Goal: Information Seeking & Learning: Learn about a topic

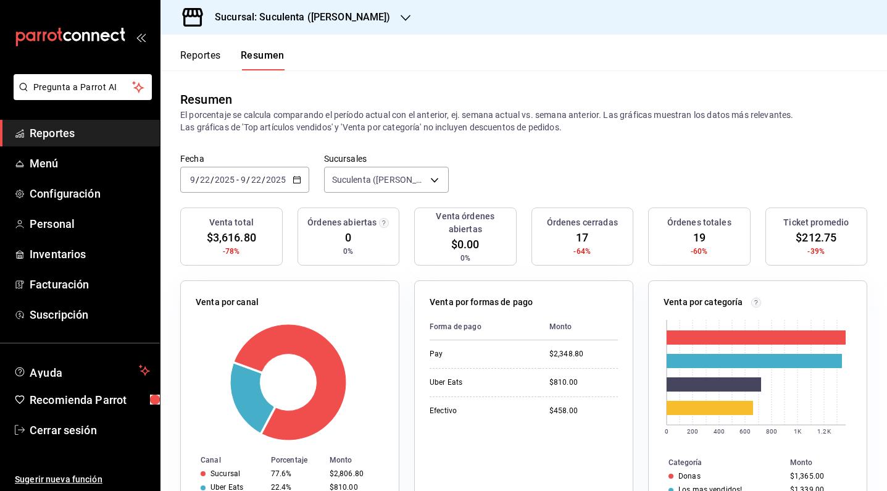
click at [86, 127] on span "Reportes" at bounding box center [90, 133] width 120 height 17
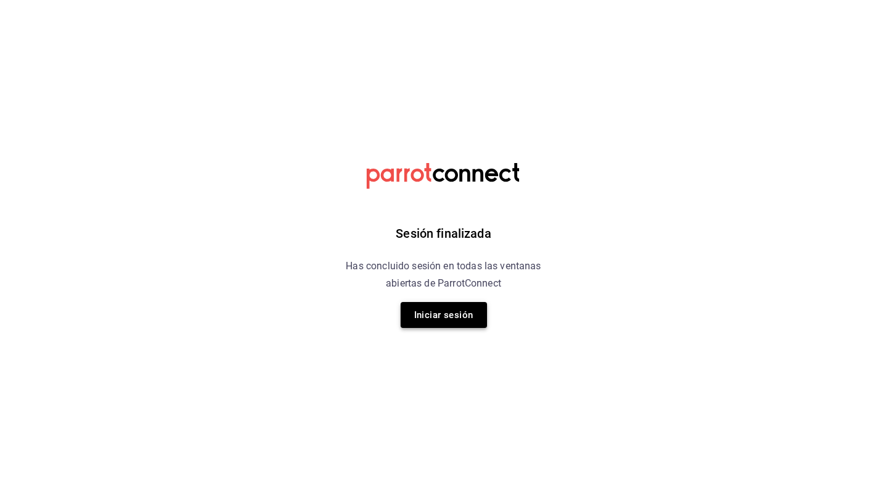
click at [436, 323] on button "Iniciar sesión" at bounding box center [444, 315] width 86 height 26
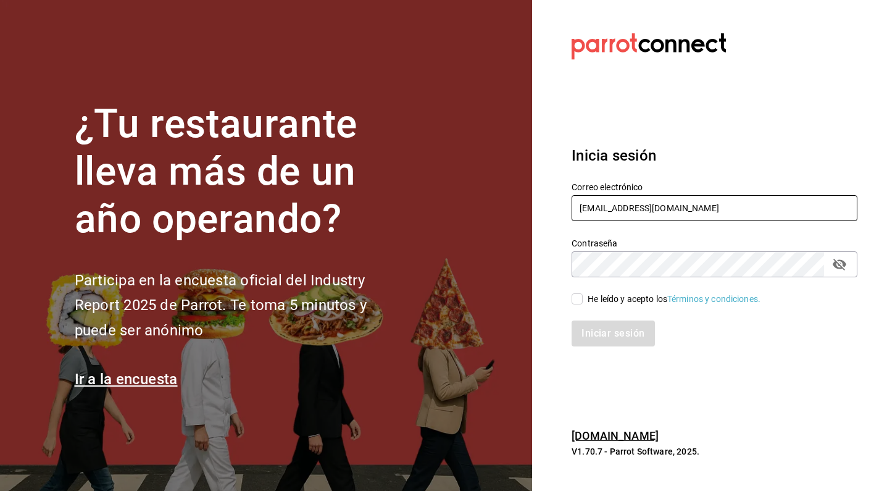
type input "info@meitgourmet.com"
click at [580, 300] on input "He leído y acepto los Términos y condiciones." at bounding box center [577, 298] width 11 height 11
checkbox input "true"
click at [599, 329] on button "Iniciar sesión" at bounding box center [613, 333] width 83 height 26
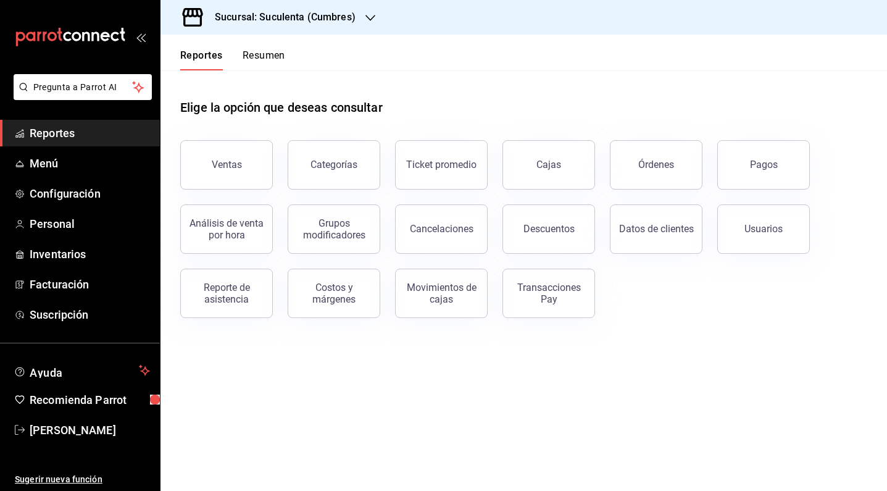
click at [357, 20] on div "Sucursal: Suculenta (Cumbres)" at bounding box center [275, 17] width 210 height 35
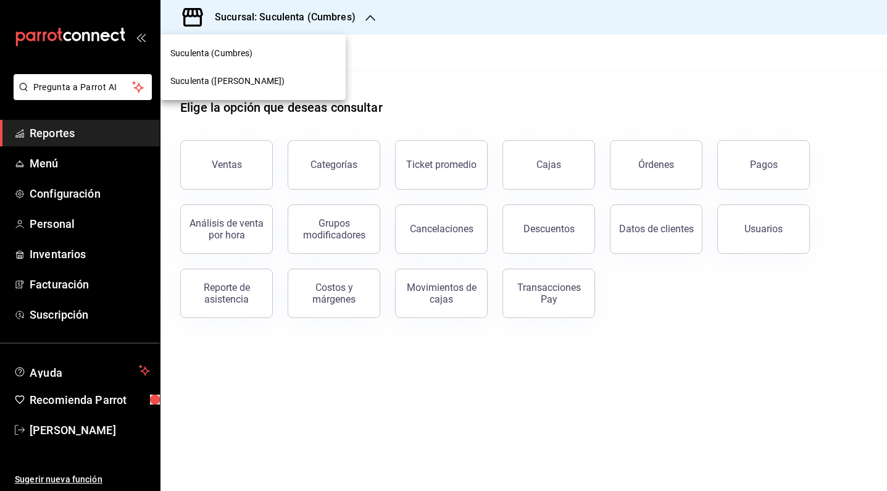
click at [248, 79] on div "Suculenta ([PERSON_NAME])" at bounding box center [252, 81] width 165 height 13
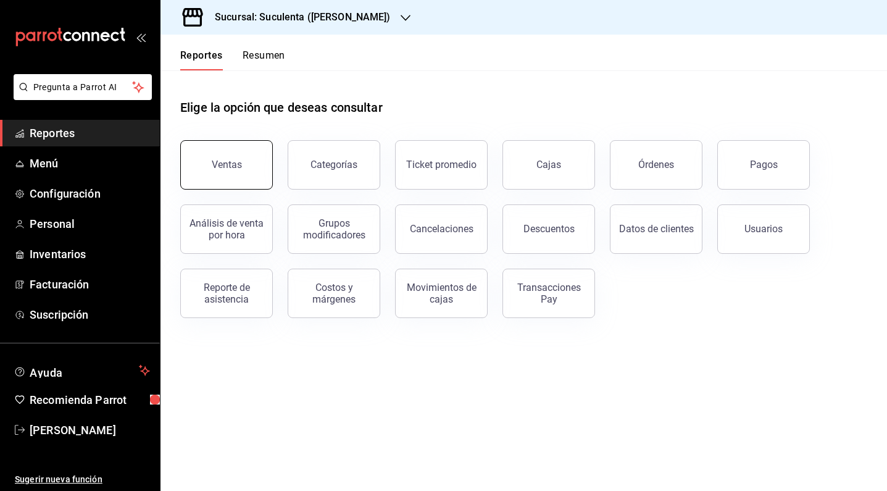
click at [227, 177] on button "Ventas" at bounding box center [226, 164] width 93 height 49
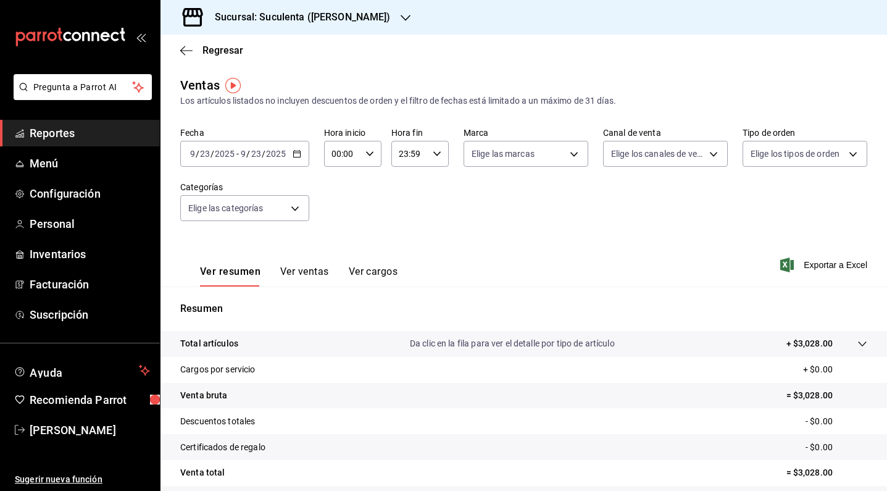
click at [300, 161] on div "[DATE] [DATE] - [DATE] [DATE]" at bounding box center [244, 154] width 129 height 26
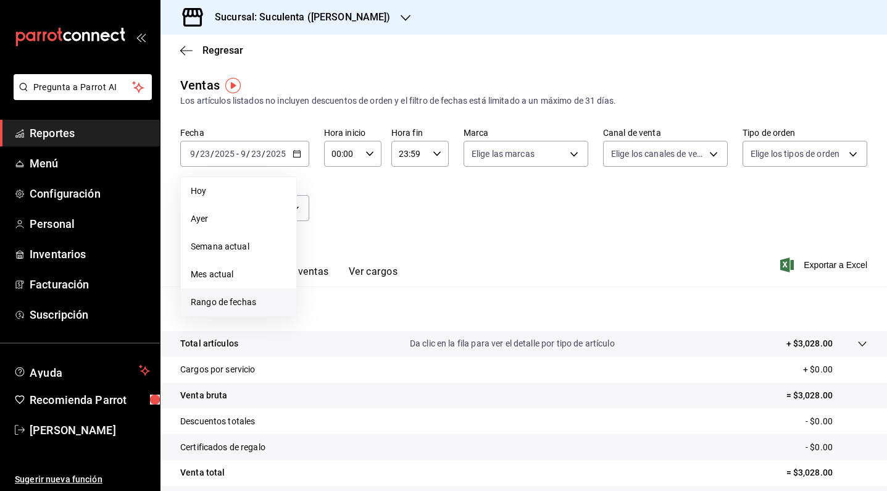
click at [254, 295] on li "Rango de fechas" at bounding box center [238, 302] width 115 height 28
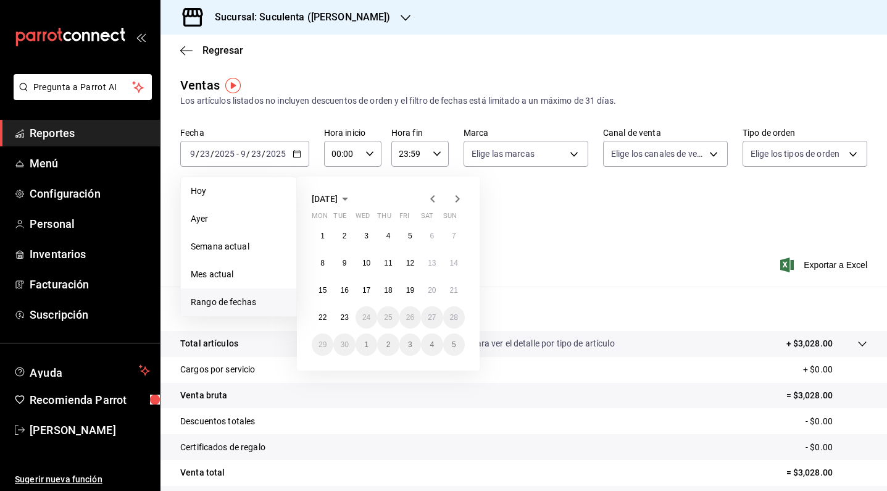
click at [427, 197] on icon "button" at bounding box center [432, 198] width 15 height 15
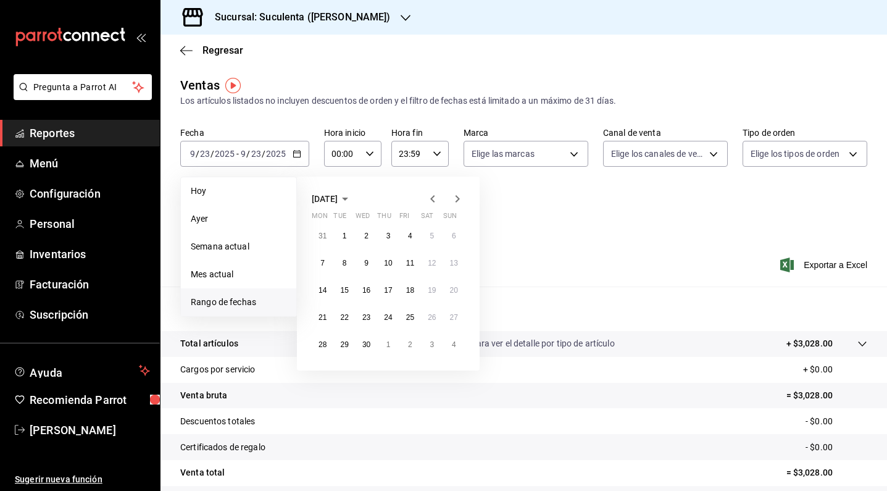
click at [427, 197] on icon "button" at bounding box center [432, 198] width 15 height 15
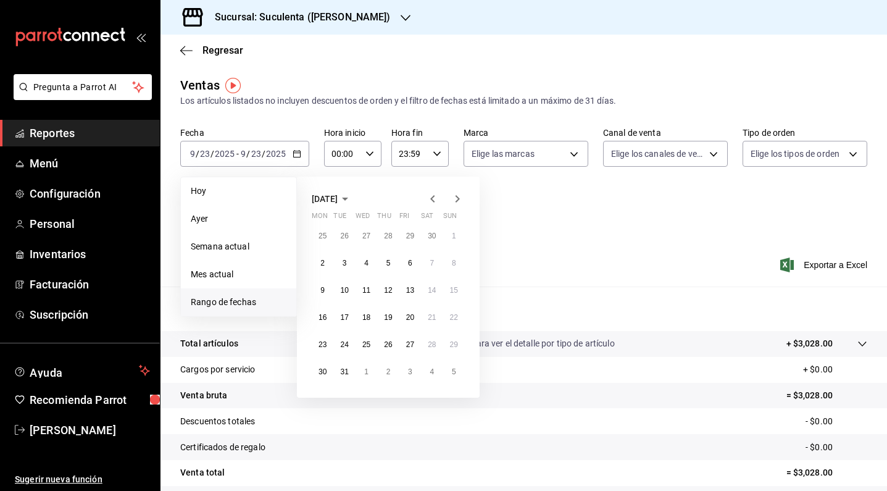
click at [427, 197] on icon "button" at bounding box center [432, 198] width 15 height 15
click at [452, 237] on abbr "1" at bounding box center [454, 236] width 4 height 9
click at [326, 375] on abbr "30" at bounding box center [323, 371] width 8 height 9
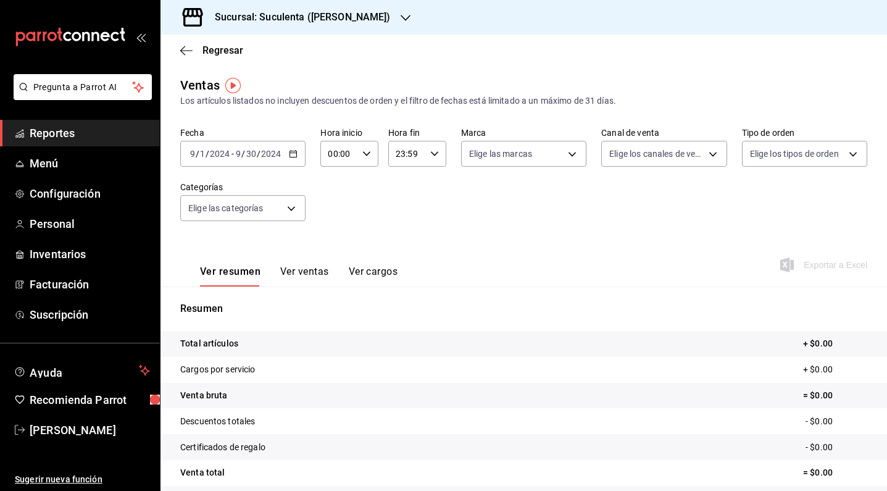
click at [291, 161] on div "[DATE] [DATE] - [DATE] [DATE]" at bounding box center [242, 154] width 125 height 26
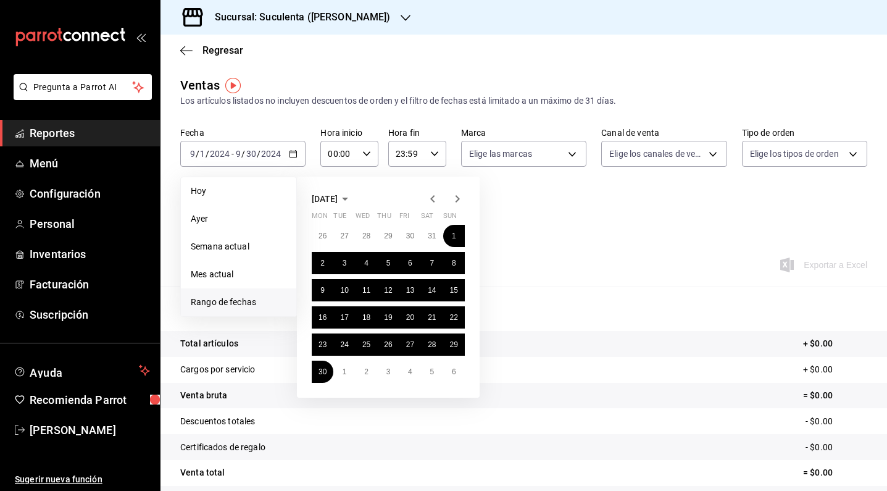
click at [456, 196] on icon "button" at bounding box center [458, 198] width 4 height 7
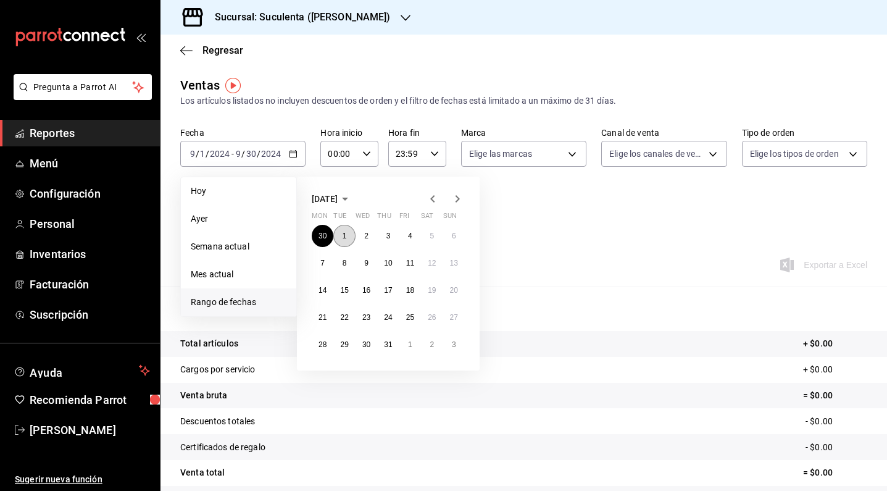
click at [342, 237] on button "1" at bounding box center [344, 236] width 22 height 22
click at [390, 344] on abbr "31" at bounding box center [388, 344] width 8 height 9
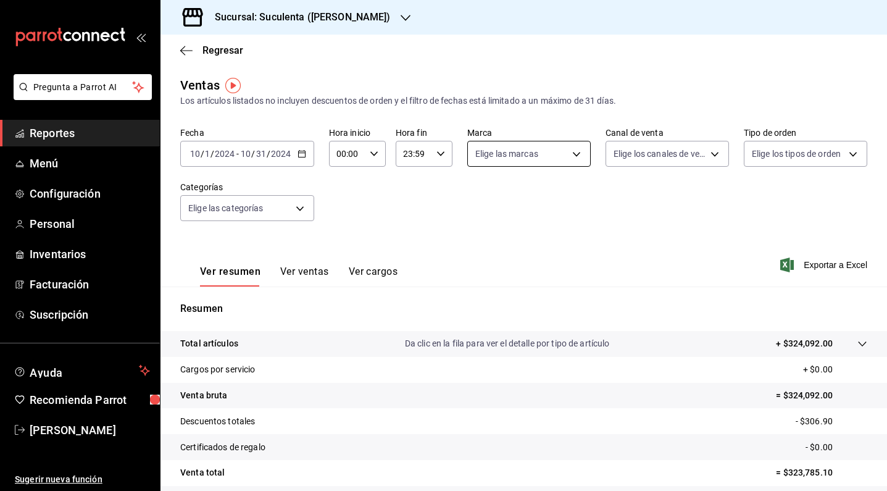
click at [564, 156] on body "Pregunta a Parrot AI Reportes Menú Configuración Personal Inventarios Facturaci…" at bounding box center [443, 245] width 887 height 491
click at [478, 246] on input "checkbox" at bounding box center [477, 243] width 11 height 11
checkbox input "true"
type input "47b70a34-a92e-42a6-983c-aa621db239ac"
checkbox input "true"
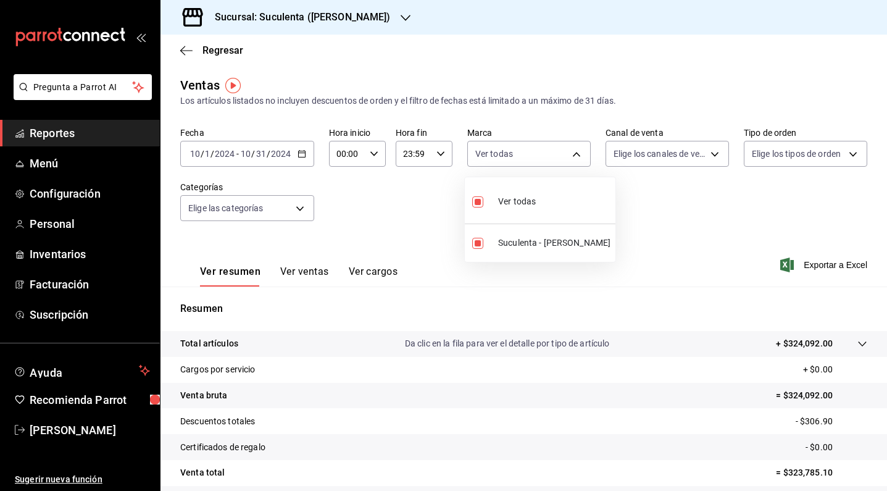
click at [611, 219] on div at bounding box center [443, 245] width 887 height 491
click at [301, 156] on icon "button" at bounding box center [302, 153] width 9 height 9
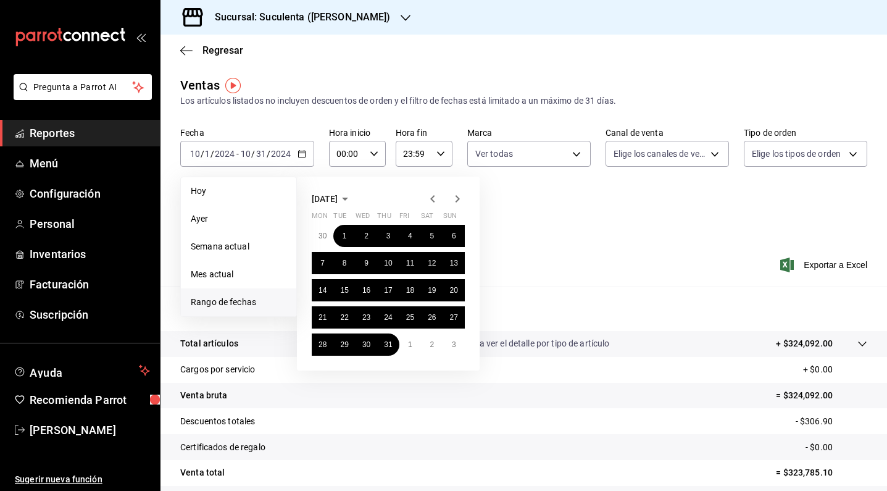
click at [456, 194] on icon "button" at bounding box center [457, 198] width 15 height 15
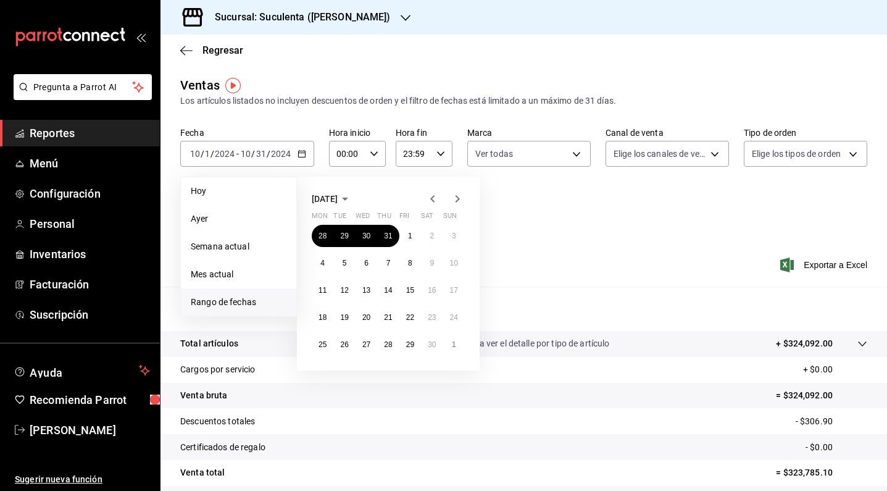
click at [456, 194] on icon "button" at bounding box center [457, 198] width 15 height 15
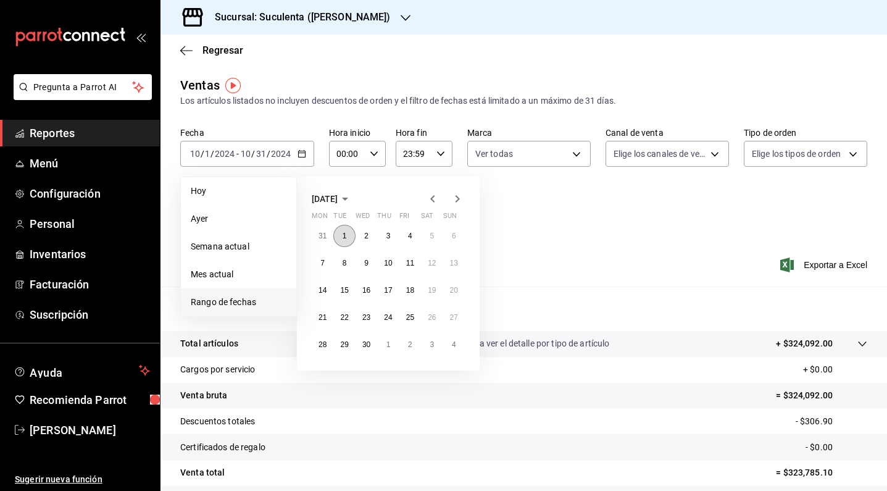
click at [349, 242] on button "1" at bounding box center [344, 236] width 22 height 22
click at [371, 348] on abbr "30" at bounding box center [366, 344] width 8 height 9
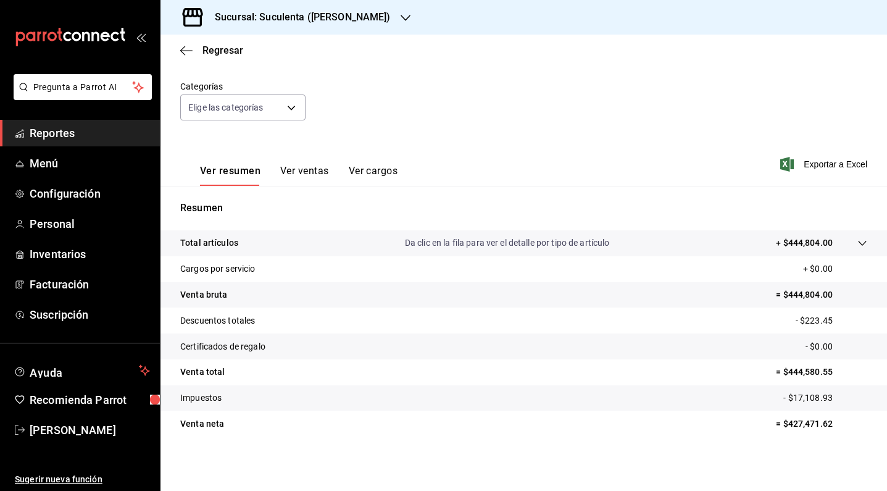
scroll to position [101, 0]
click at [317, 173] on button "Ver ventas" at bounding box center [304, 175] width 49 height 21
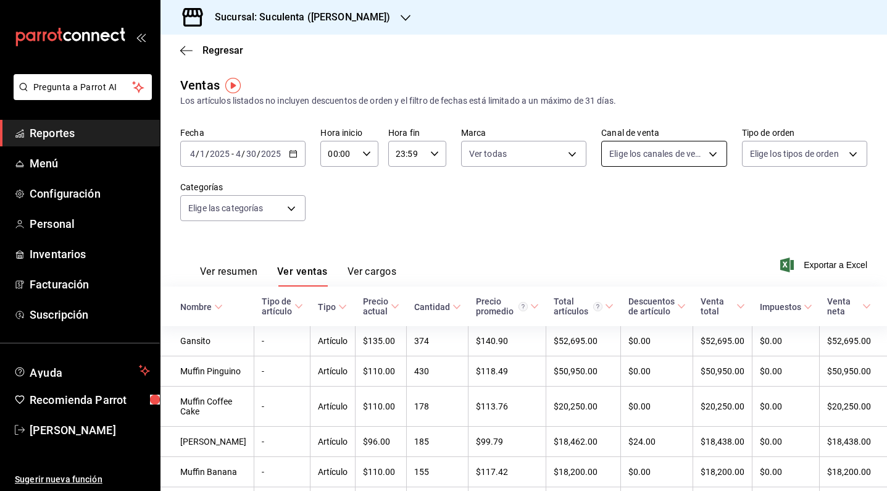
click at [653, 146] on body "Pregunta a Parrot AI Reportes Menú Configuración Personal Inventarios Facturaci…" at bounding box center [443, 245] width 887 height 491
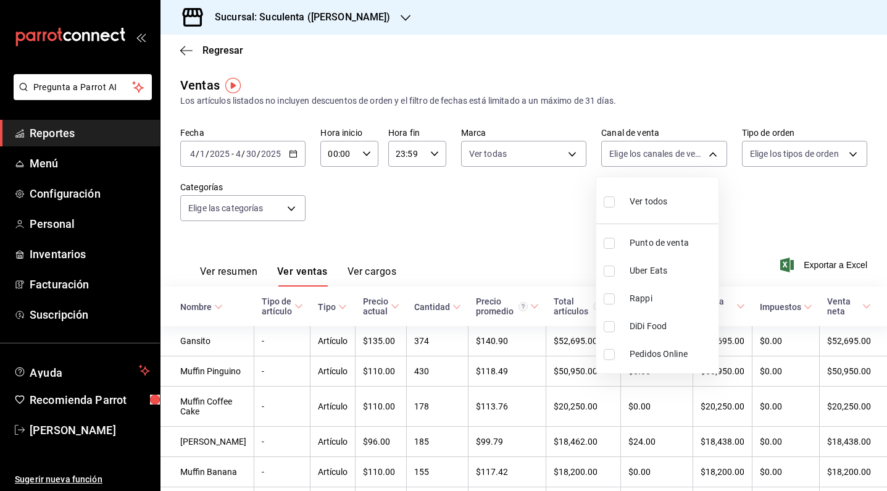
click at [553, 217] on div at bounding box center [443, 245] width 887 height 491
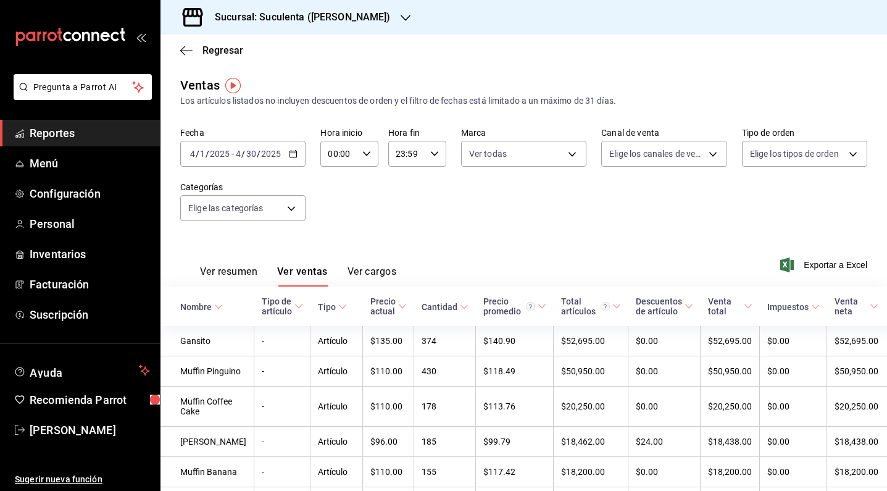
click at [286, 155] on div "[DATE] [DATE] - [DATE] [DATE]" at bounding box center [242, 154] width 125 height 26
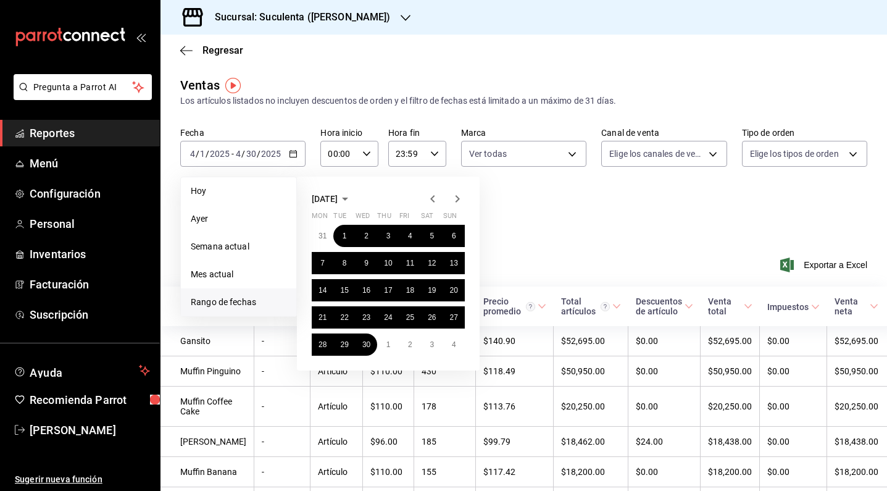
click at [458, 199] on icon "button" at bounding box center [457, 198] width 15 height 15
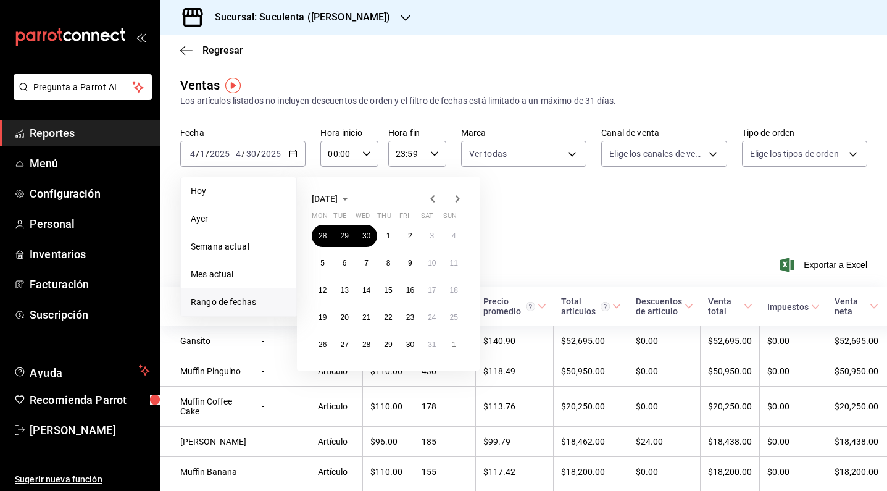
click at [458, 199] on icon "button" at bounding box center [457, 198] width 15 height 15
click at [401, 234] on button "1" at bounding box center [411, 236] width 22 height 22
click at [456, 342] on abbr "31" at bounding box center [454, 344] width 8 height 9
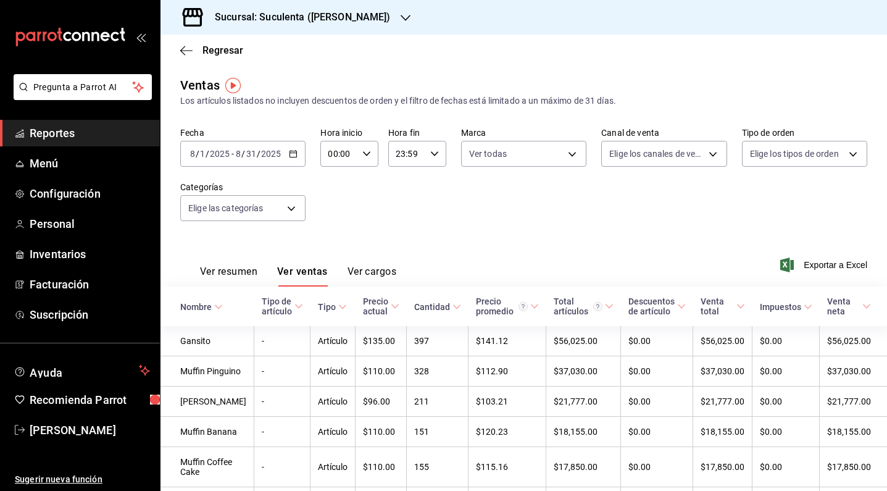
click at [248, 269] on button "Ver resumen" at bounding box center [228, 276] width 57 height 21
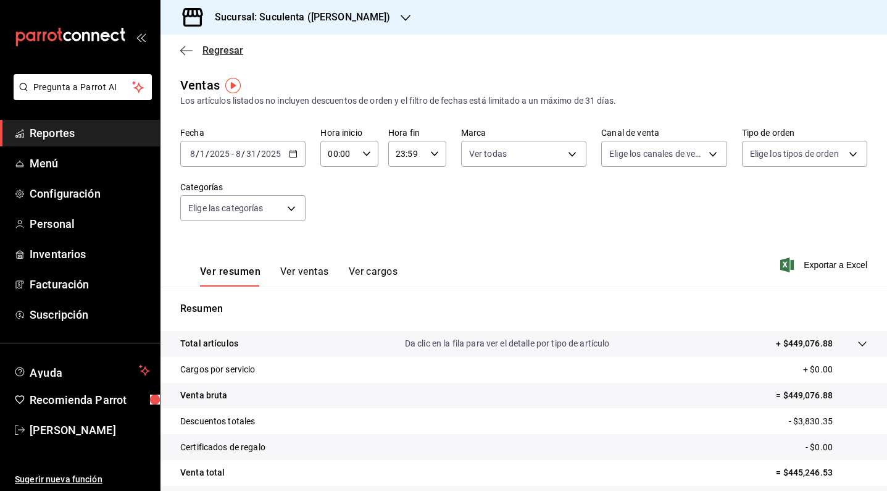
click at [191, 54] on icon "button" at bounding box center [186, 50] width 12 height 11
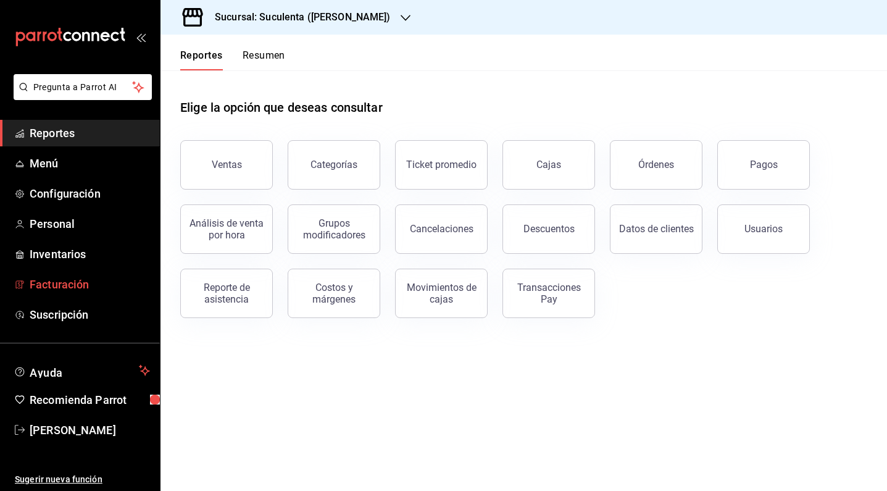
click at [73, 287] on span "Facturación" at bounding box center [90, 284] width 120 height 17
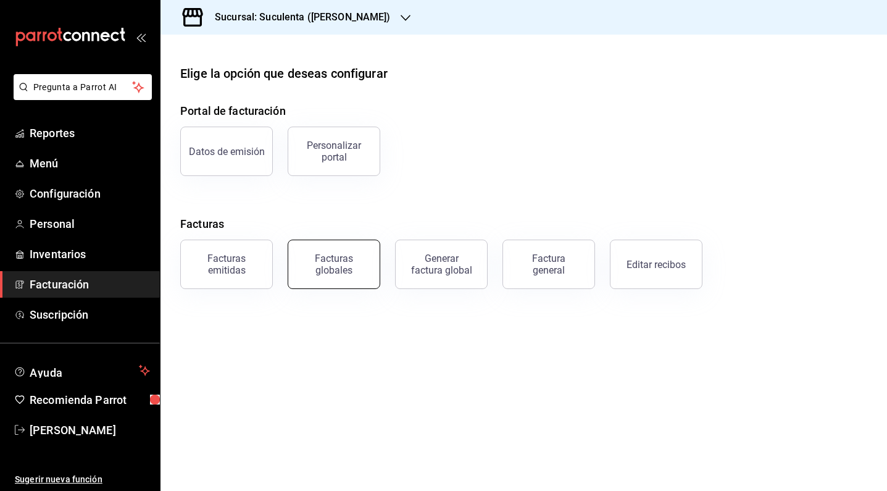
click at [354, 269] on div "Facturas globales" at bounding box center [334, 264] width 77 height 23
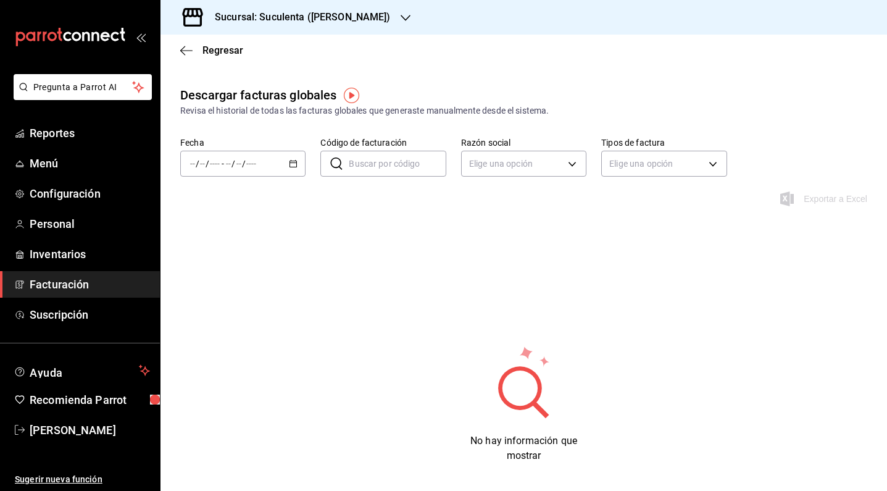
click at [295, 163] on icon "button" at bounding box center [293, 163] width 9 height 9
click at [243, 347] on li "Rango de fechas" at bounding box center [238, 340] width 115 height 28
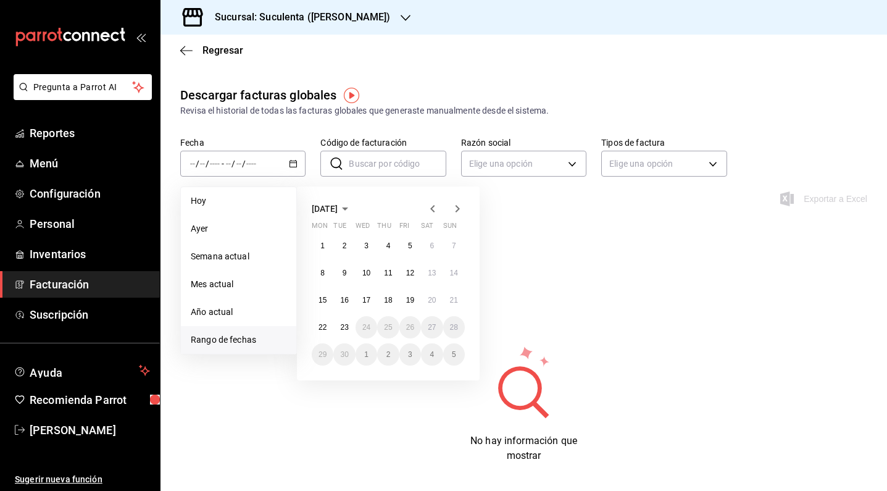
click at [434, 214] on icon "button" at bounding box center [432, 208] width 15 height 15
click at [411, 243] on abbr "1" at bounding box center [410, 245] width 4 height 9
click at [456, 356] on abbr "31" at bounding box center [454, 354] width 8 height 9
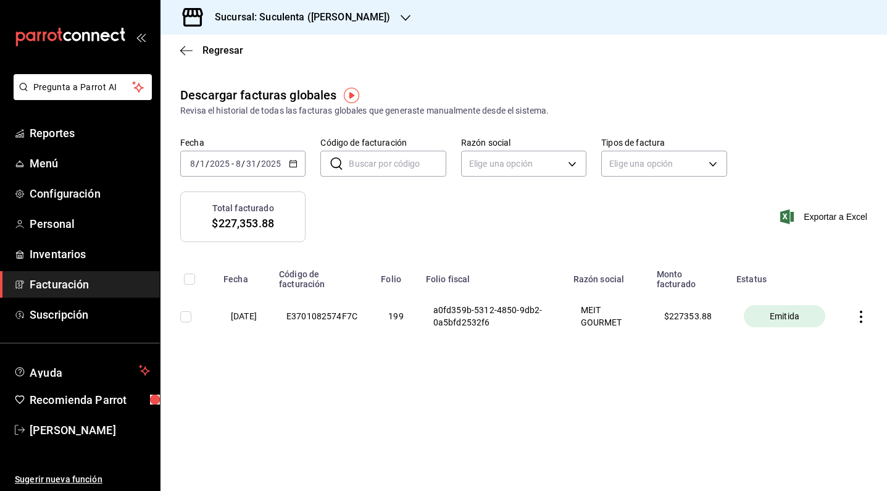
click at [592, 166] on div "Fecha [DATE] [DATE] - [DATE] [DATE] Código de facturación ​ Código de facturaci…" at bounding box center [524, 164] width 727 height 54
click at [571, 162] on body "Pregunta a Parrot AI Reportes Menú Configuración Personal Inventarios Facturaci…" at bounding box center [443, 245] width 887 height 491
click at [543, 230] on li "MEIT GOURMET" at bounding box center [524, 226] width 124 height 23
type input "886dc30f-6bd3-4f8d-a8e7-0c85af0d8c12"
click at [695, 168] on body "Pregunta a Parrot AI Reportes Menú Configuración Personal Inventarios Facturaci…" at bounding box center [443, 245] width 887 height 491
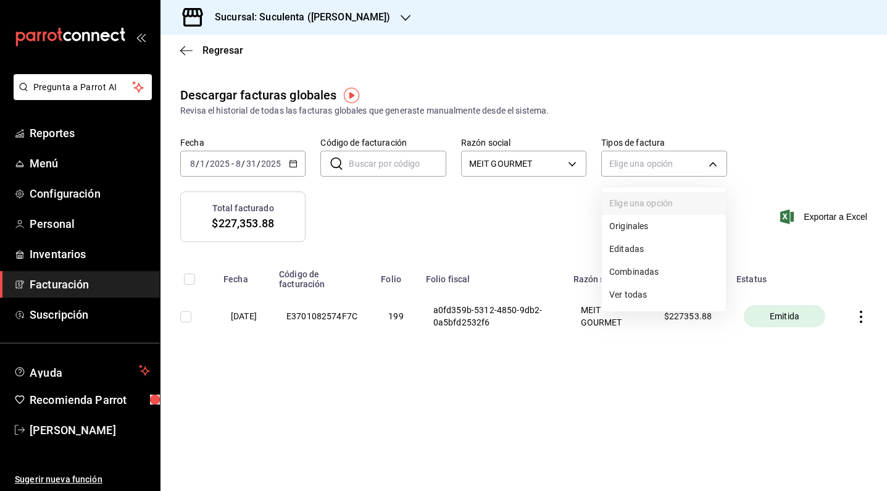
click at [655, 247] on li "Editadas" at bounding box center [664, 249] width 124 height 23
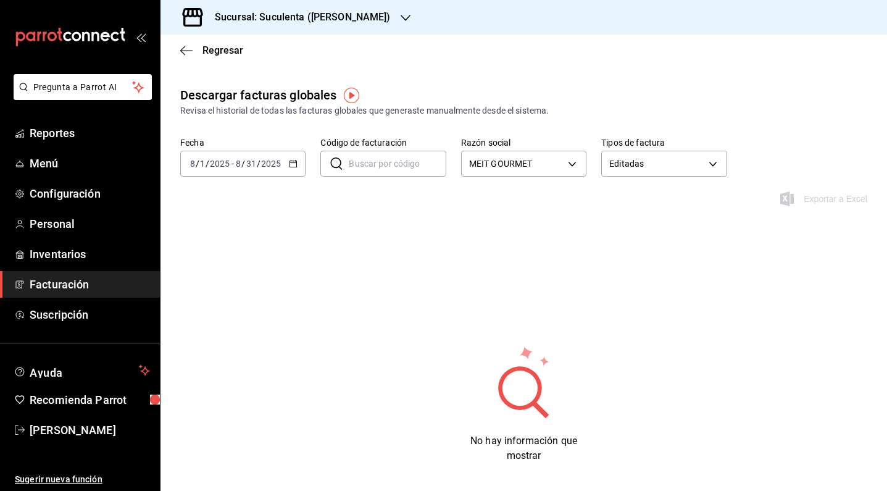
click at [658, 177] on div "Fecha [DATE] [DATE] - [DATE] [DATE] Código de facturación ​ Código de facturaci…" at bounding box center [524, 164] width 727 height 54
click at [660, 170] on body "Pregunta a Parrot AI Reportes Menú Configuración Personal Inventarios Facturaci…" at bounding box center [443, 245] width 887 height 491
click at [639, 274] on li "Combinadas" at bounding box center [658, 272] width 122 height 23
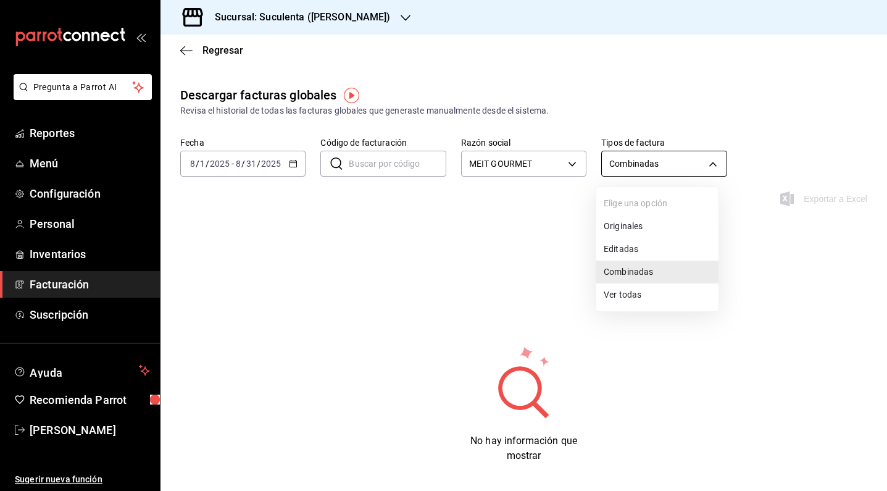
click at [661, 169] on body "Pregunta a Parrot AI Reportes Menú Configuración Personal Inventarios Facturaci…" at bounding box center [443, 245] width 887 height 491
click at [640, 227] on li "Originales" at bounding box center [658, 226] width 122 height 23
type input "GLOBAL_INVOICE"
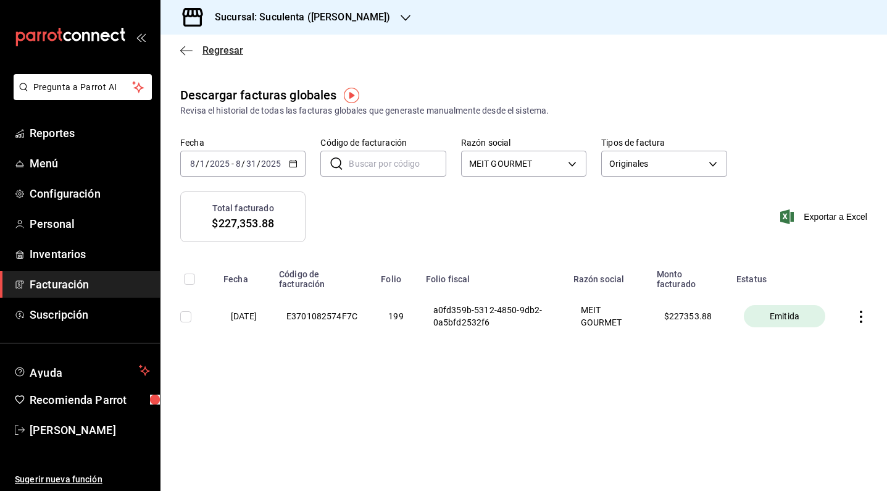
click at [183, 54] on icon "button" at bounding box center [186, 50] width 12 height 11
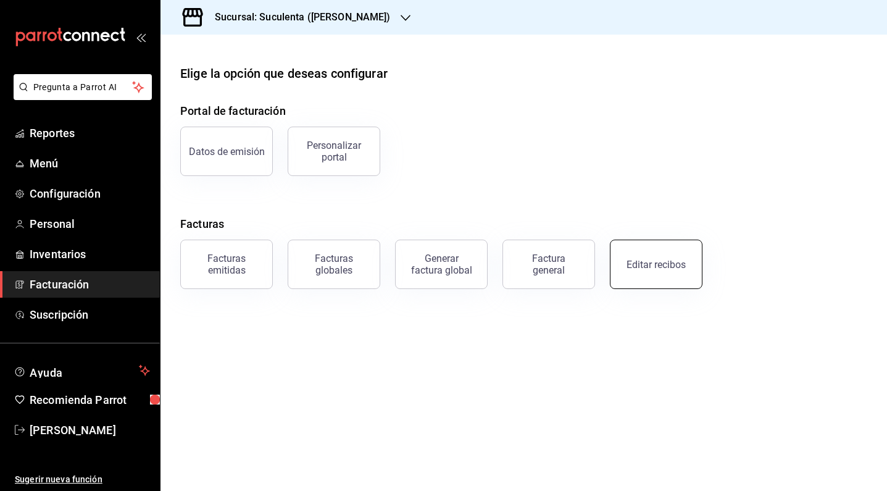
click at [640, 241] on div "Editar recibos" at bounding box center [648, 257] width 107 height 64
click at [651, 258] on button "Editar recibos" at bounding box center [656, 264] width 93 height 49
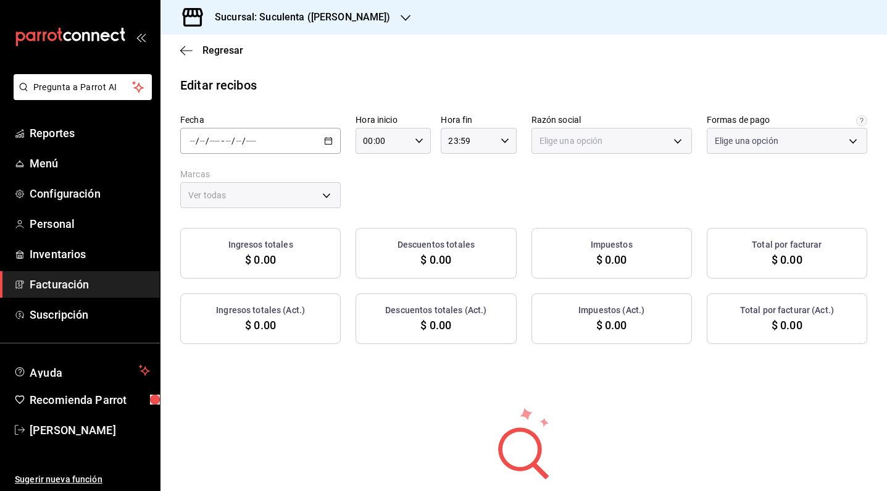
type input "06a0fada-633e-44f3-ba65-c556226e9aed"
click at [329, 145] on \(Stroke\) "button" at bounding box center [328, 141] width 7 height 7
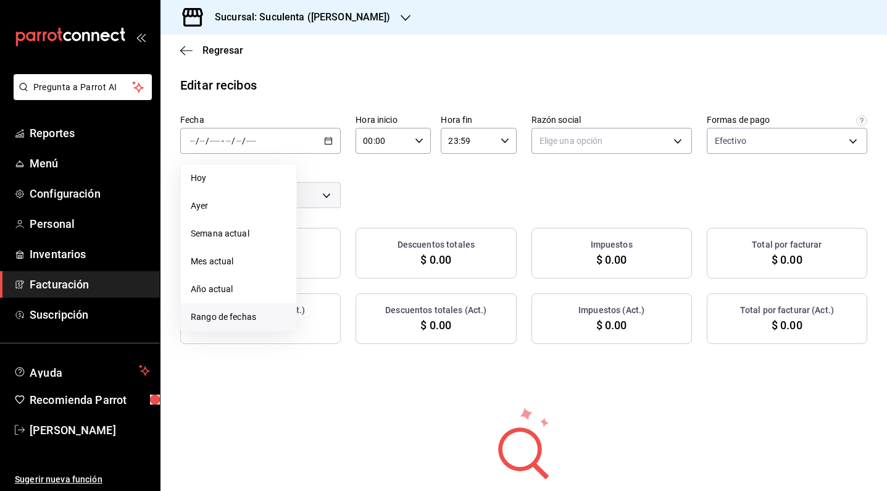
click at [267, 316] on span "Rango de fechas" at bounding box center [239, 317] width 96 height 13
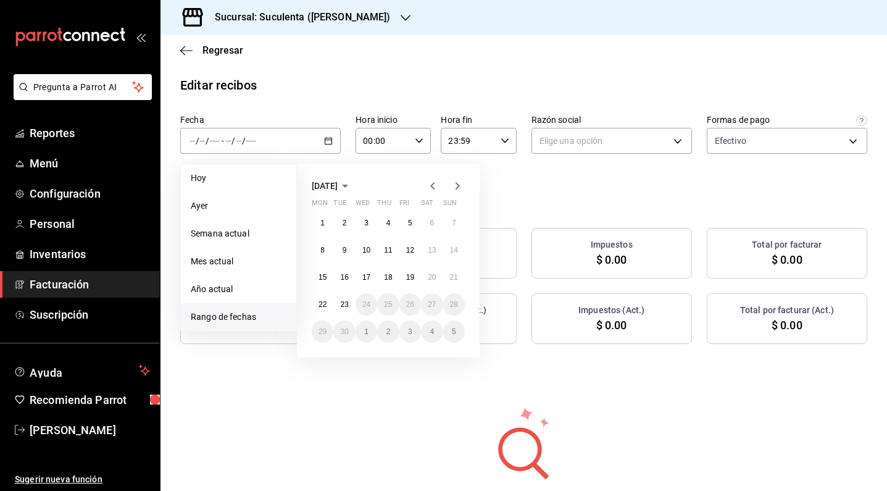
click at [435, 182] on icon "button" at bounding box center [432, 185] width 15 height 15
click at [416, 220] on button "1" at bounding box center [411, 223] width 22 height 22
click at [454, 333] on abbr "31" at bounding box center [454, 331] width 8 height 9
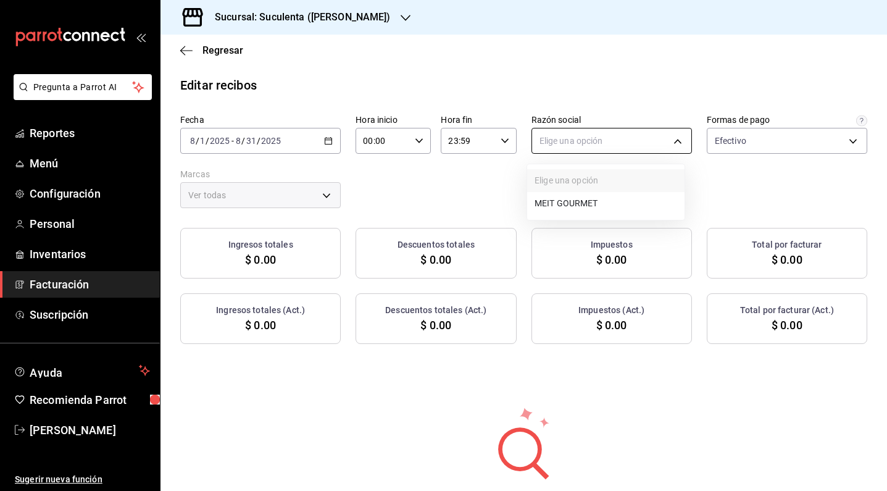
click at [627, 134] on body "Pregunta a Parrot AI Reportes Menú Configuración Personal Inventarios Facturaci…" at bounding box center [443, 245] width 887 height 491
click at [600, 204] on li "MEIT GOURMET" at bounding box center [605, 203] width 157 height 23
type input "886dc30f-6bd3-4f8d-a8e7-0c85af0d8c12"
type input "47b70a34-a92e-42a6-983c-aa621db239ac"
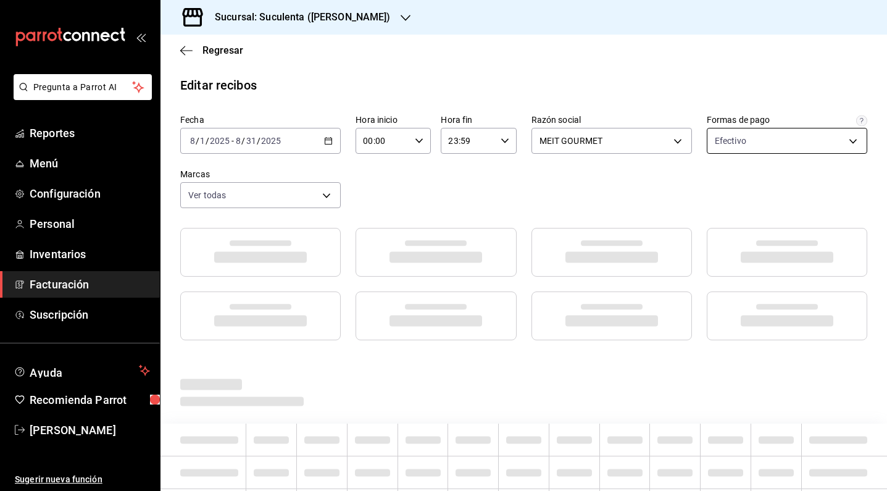
click at [742, 146] on body "Pregunta a Parrot AI Reportes Menú Configuración Personal Inventarios Facturaci…" at bounding box center [443, 245] width 887 height 491
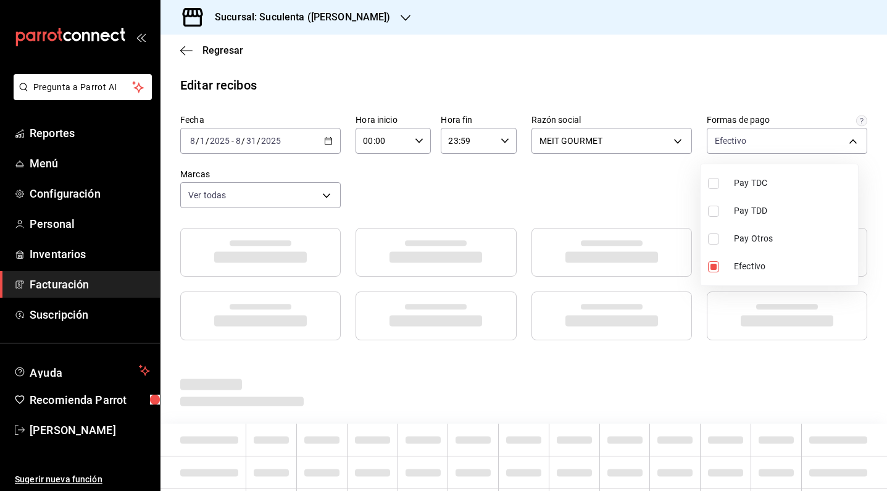
click at [721, 184] on label at bounding box center [716, 183] width 16 height 11
click at [719, 184] on input "checkbox" at bounding box center [713, 183] width 11 height 11
checkbox input "false"
type input "06a0fada-633e-44f3-ba65-c556226e9aed"
click at [718, 184] on input "checkbox" at bounding box center [713, 183] width 11 height 11
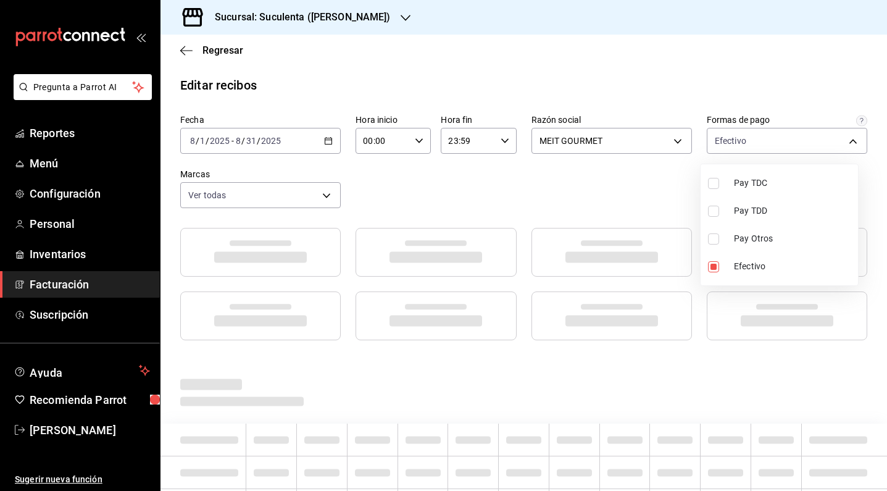
checkbox input "true"
type input "06a0fada-633e-44f3-ba65-c556226e9aed,234946eb-f57b-41b0-94df-37bd88e2c8db"
click at [716, 209] on input "checkbox" at bounding box center [713, 211] width 11 height 11
checkbox input "true"
type input "06a0fada-633e-44f3-ba65-c556226e9aed,234946eb-f57b-41b0-94df-37bd88e2c8db,3f254…"
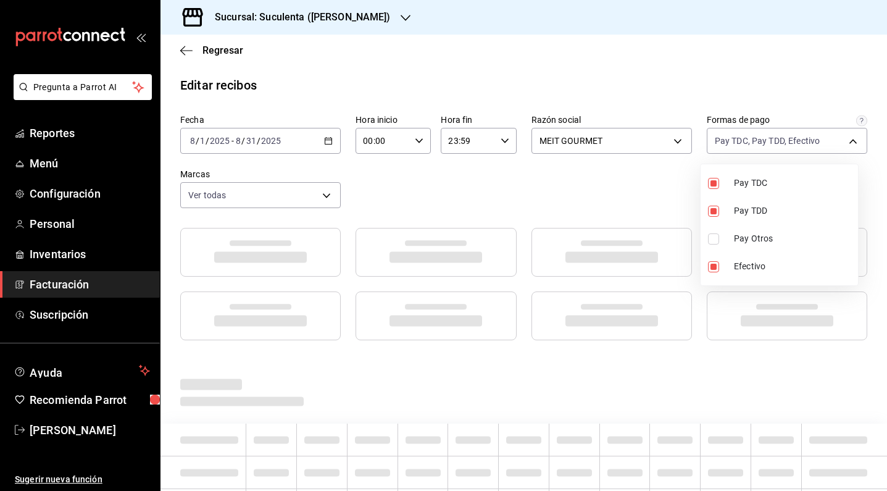
click at [715, 238] on input "checkbox" at bounding box center [713, 238] width 11 height 11
checkbox input "true"
type input "06a0fada-633e-44f3-ba65-c556226e9aed,234946eb-f57b-41b0-94df-37bd88e2c8db,3f254…"
click at [651, 102] on div at bounding box center [443, 245] width 887 height 491
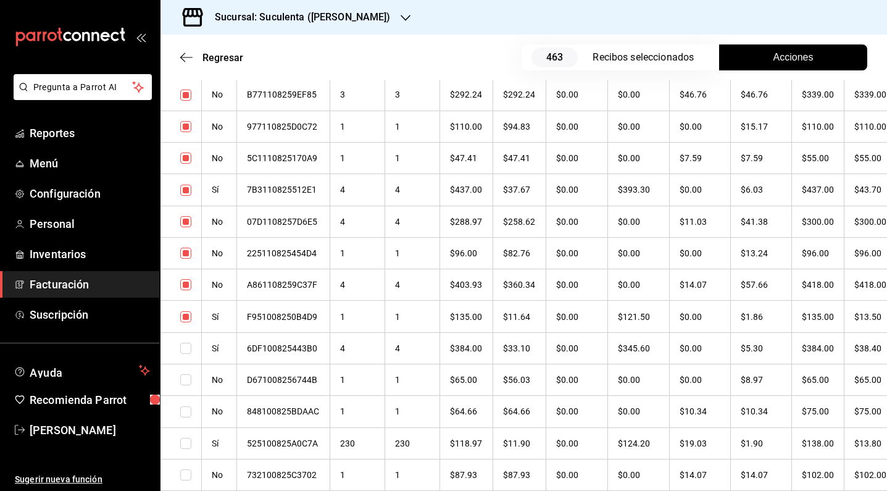
checkbox input "true"
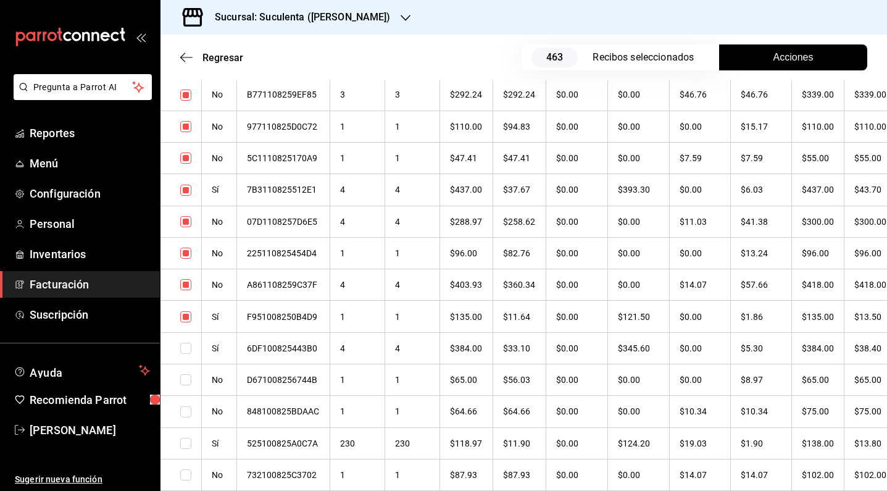
checkbox input "true"
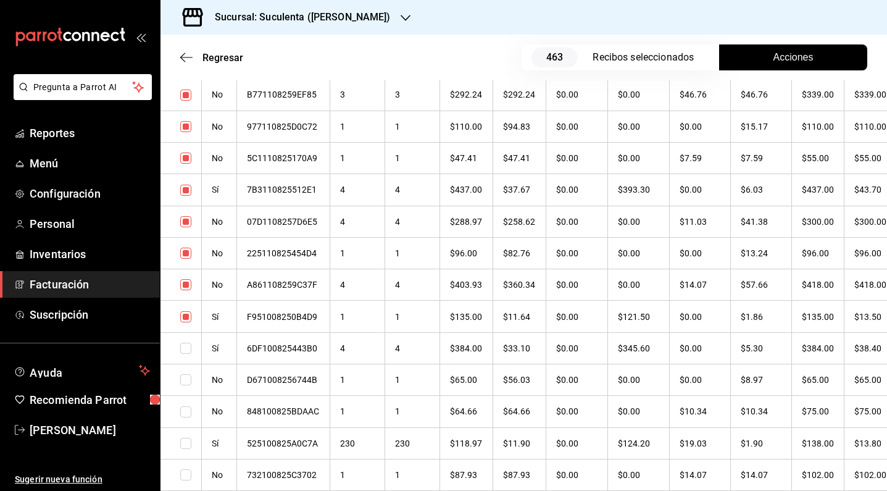
checkbox input "true"
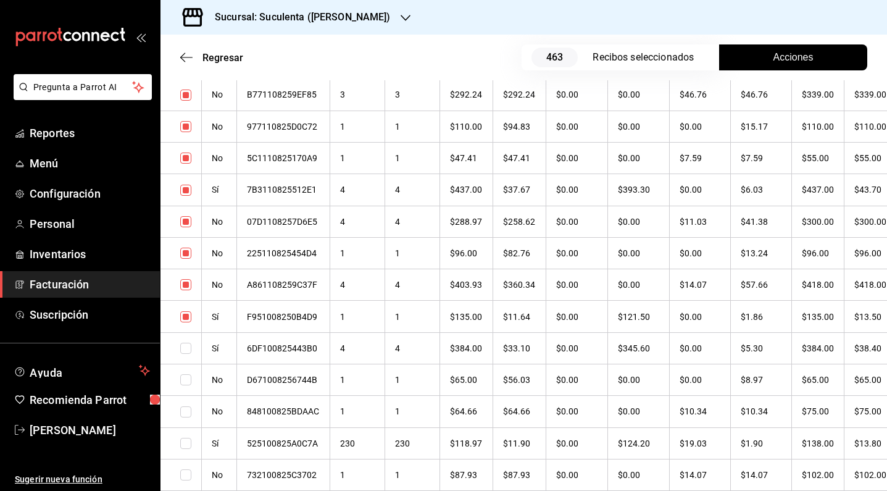
checkbox input "true"
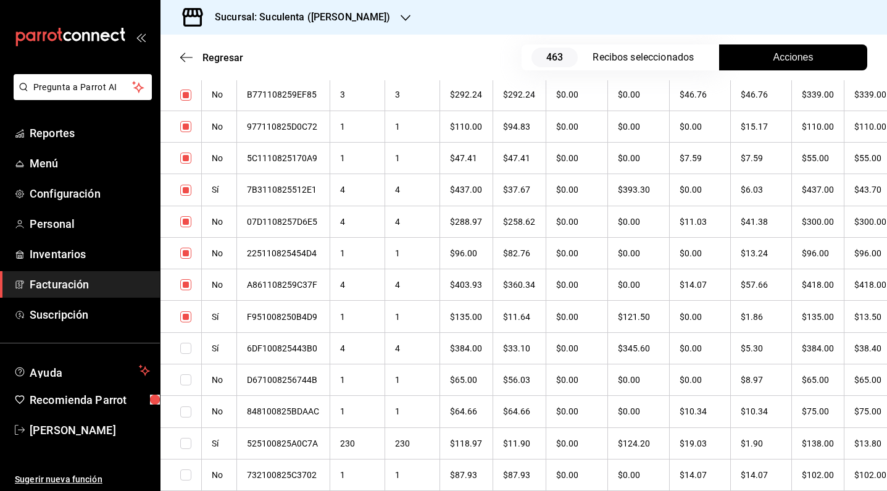
checkbox input "true"
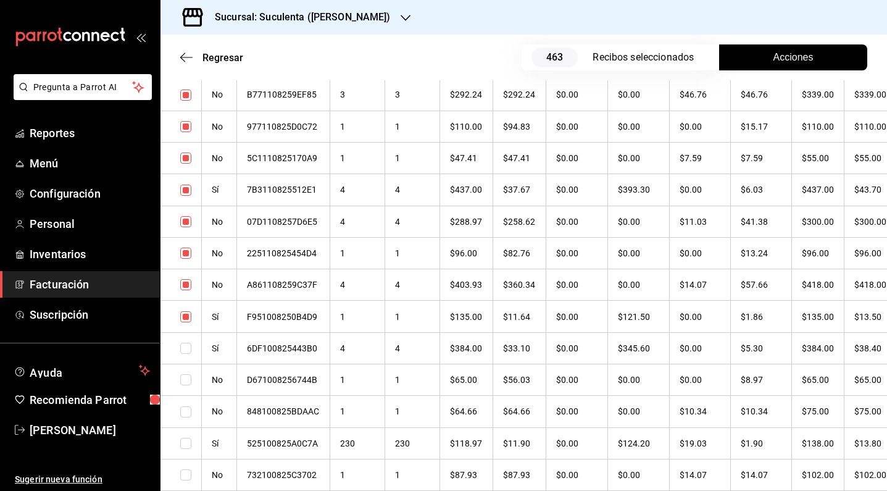
checkbox input "true"
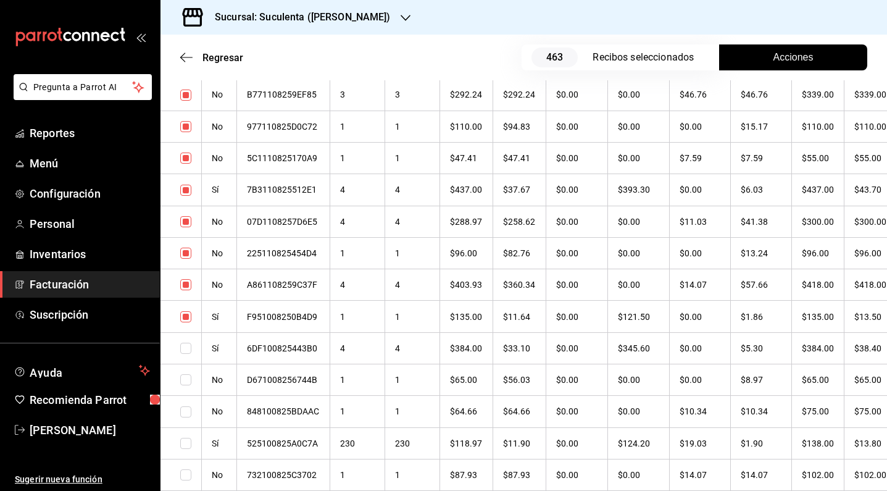
checkbox input "true"
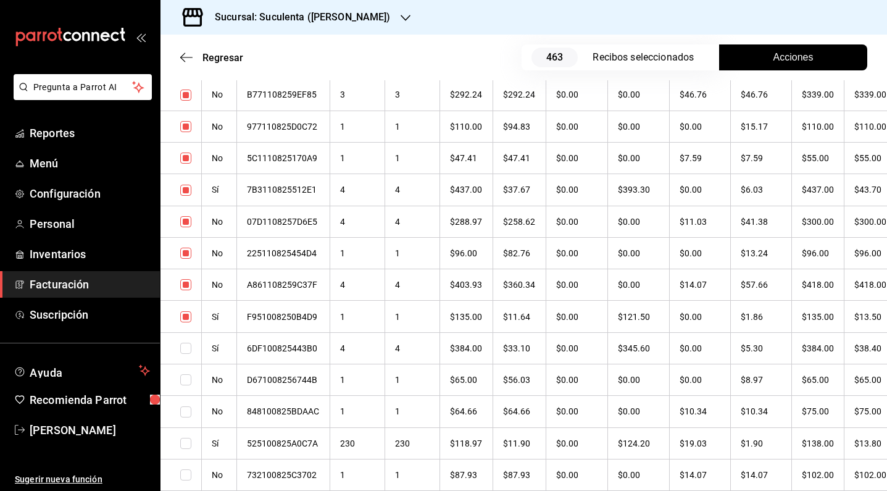
checkbox input "true"
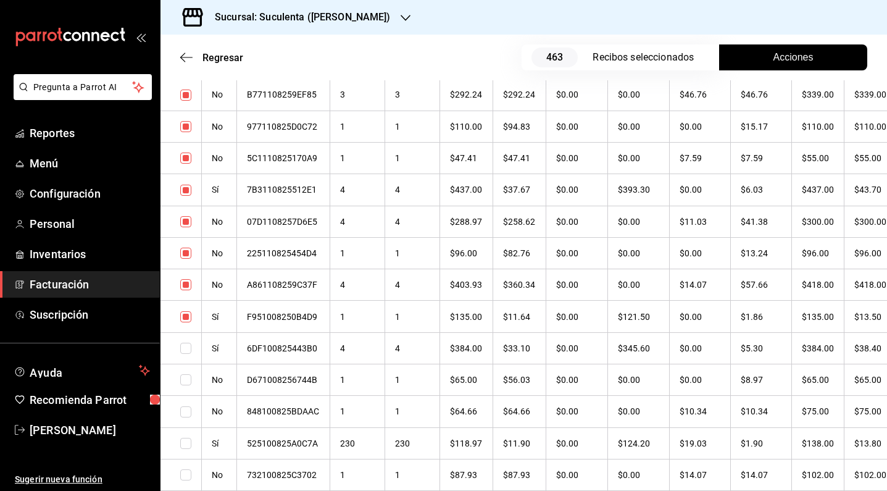
checkbox input "true"
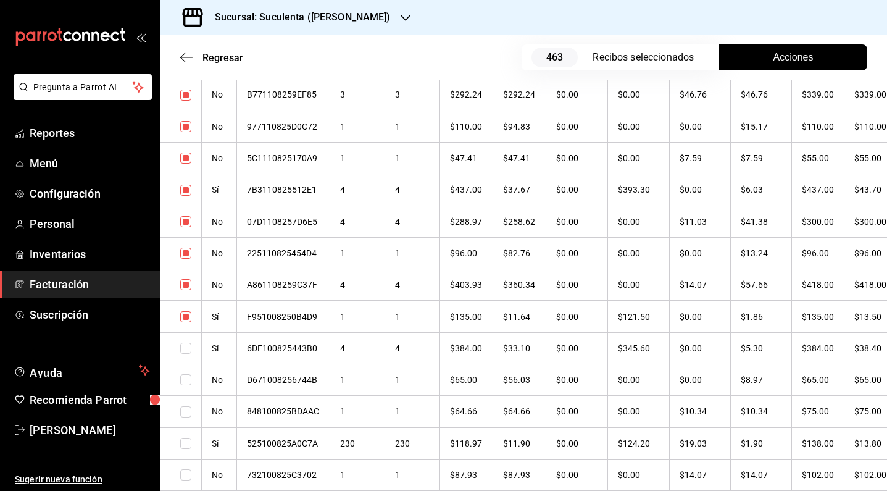
checkbox input "true"
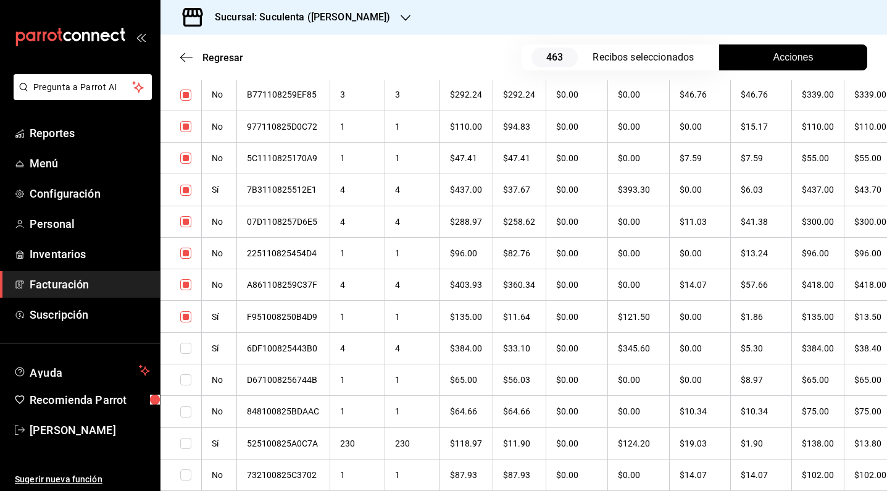
checkbox input "true"
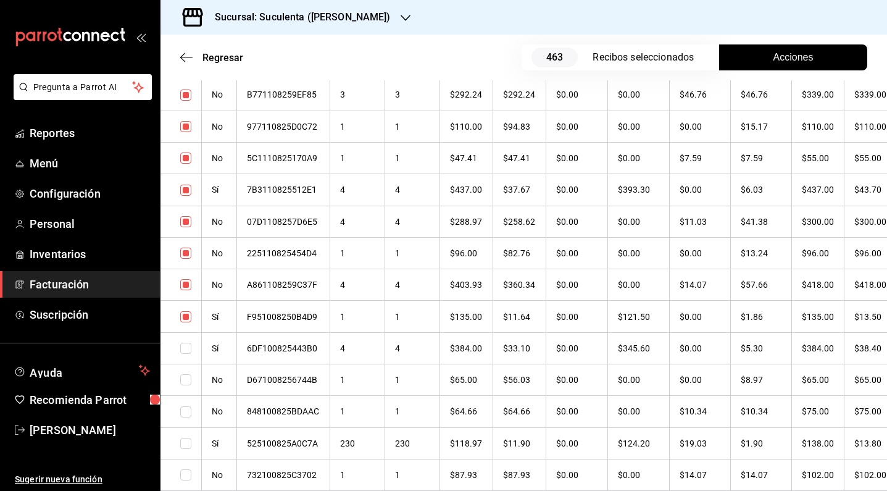
checkbox input "true"
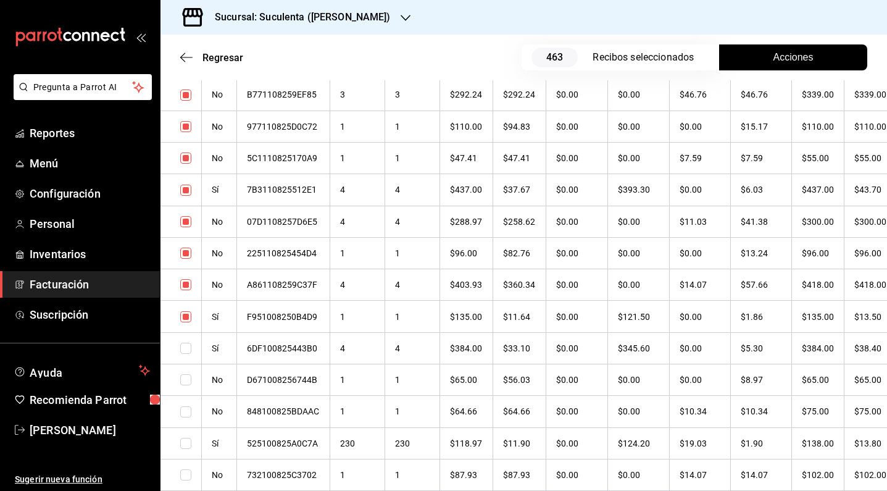
checkbox input "true"
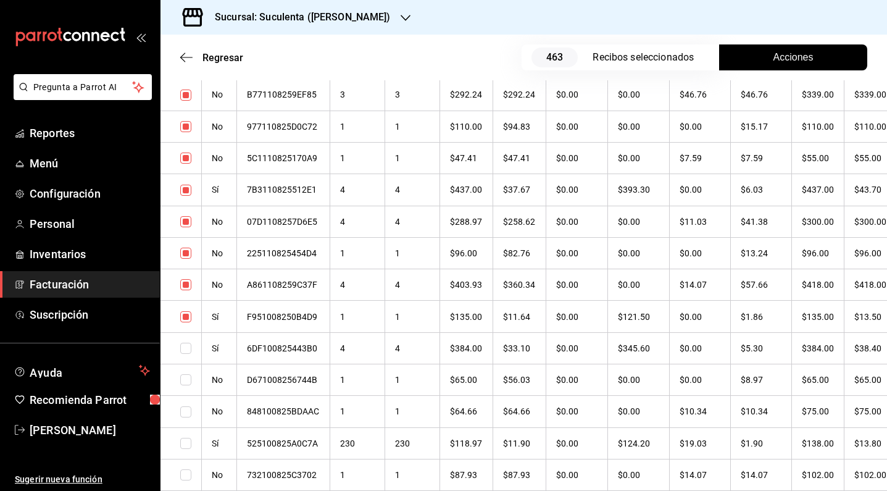
checkbox input "true"
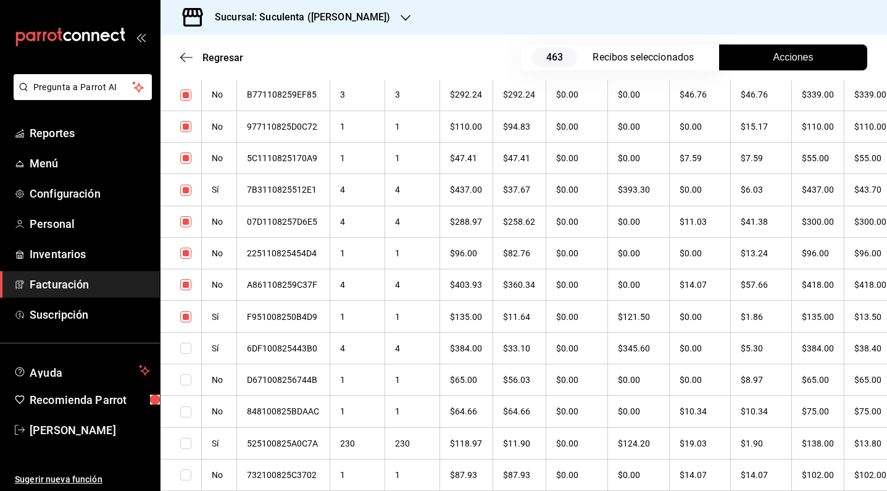
checkbox input "true"
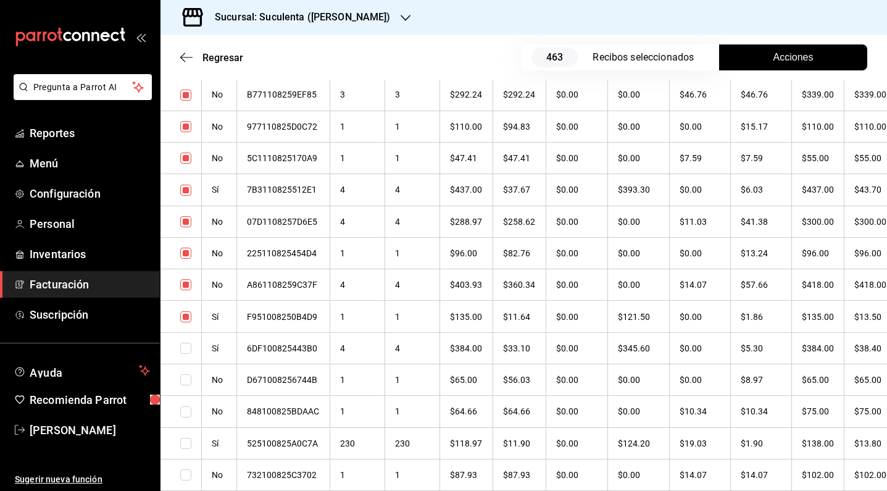
checkbox input "true"
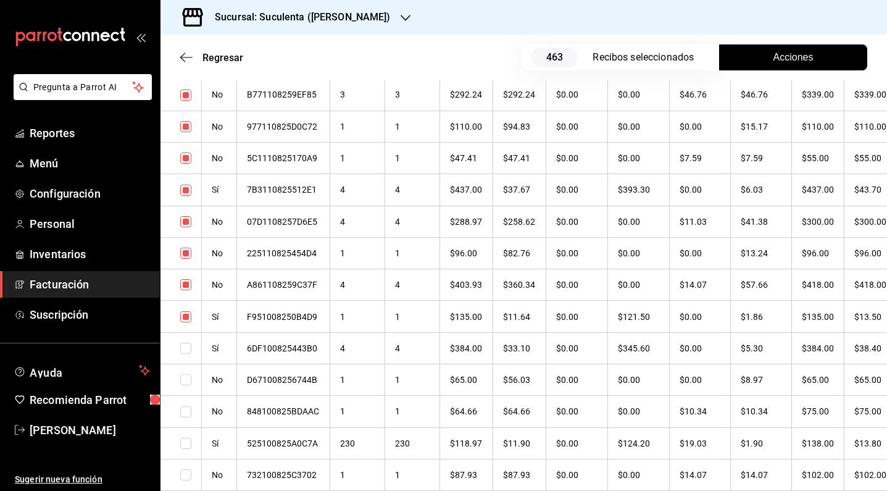
checkbox input "true"
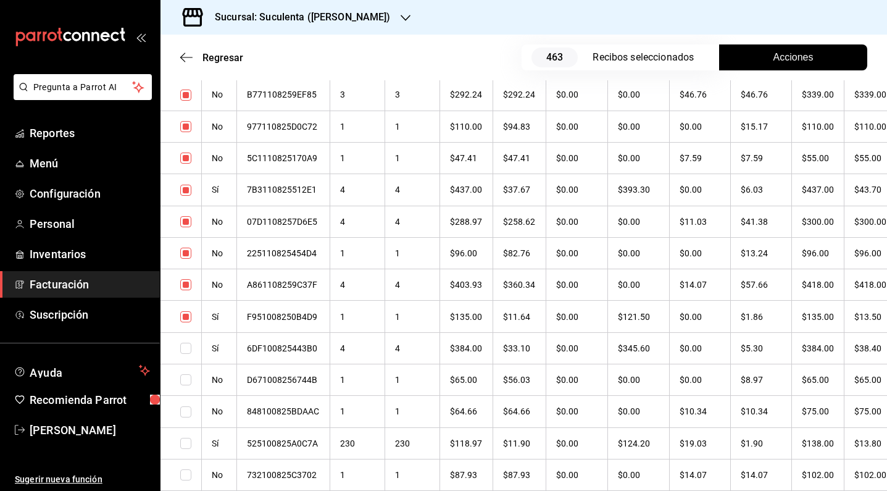
checkbox input "true"
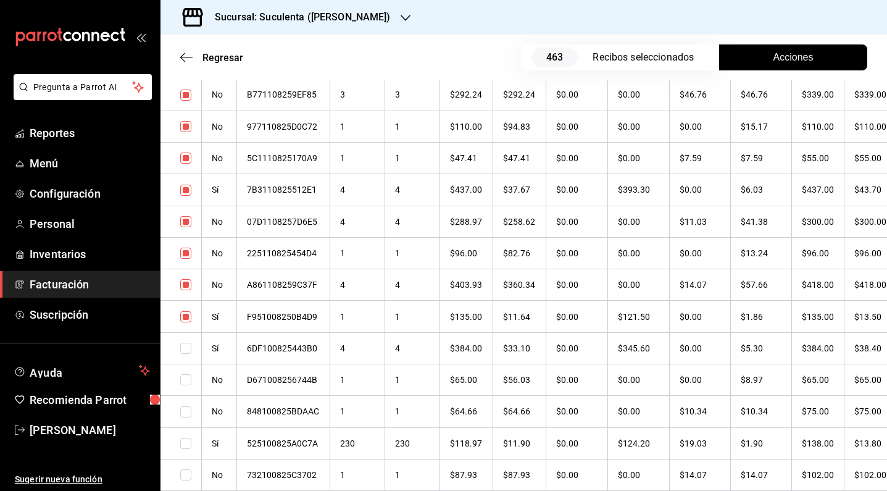
checkbox input "true"
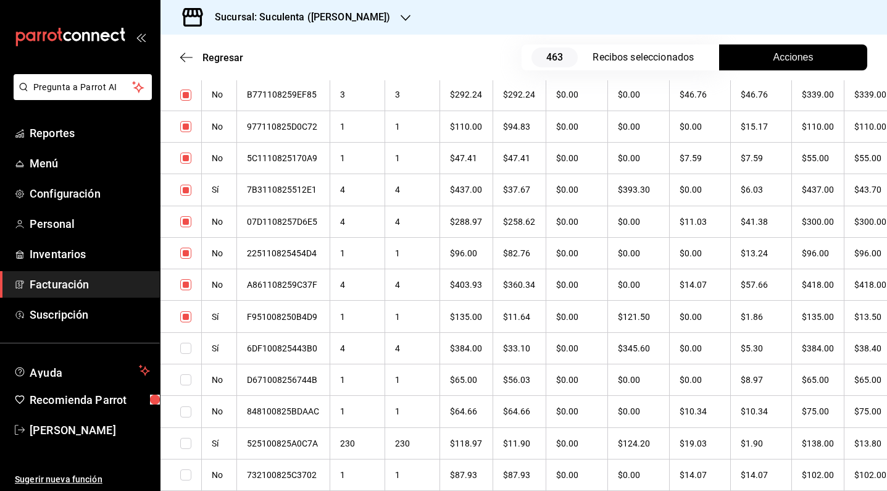
checkbox input "true"
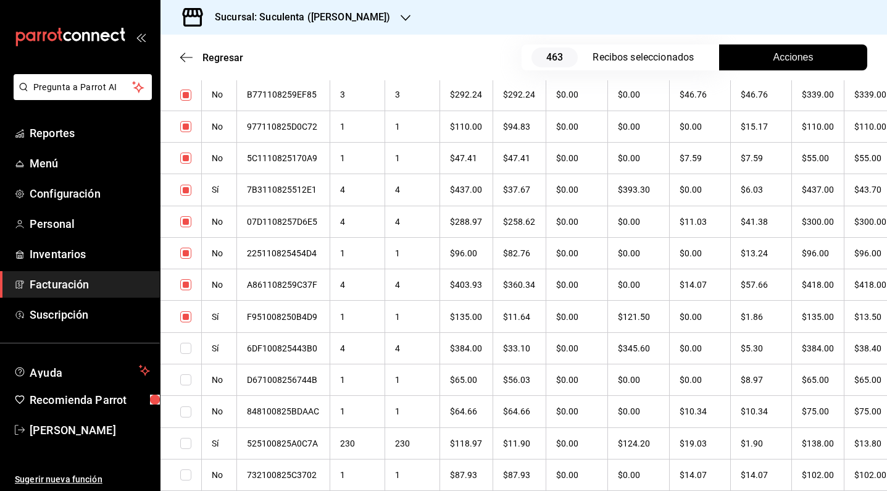
checkbox input "true"
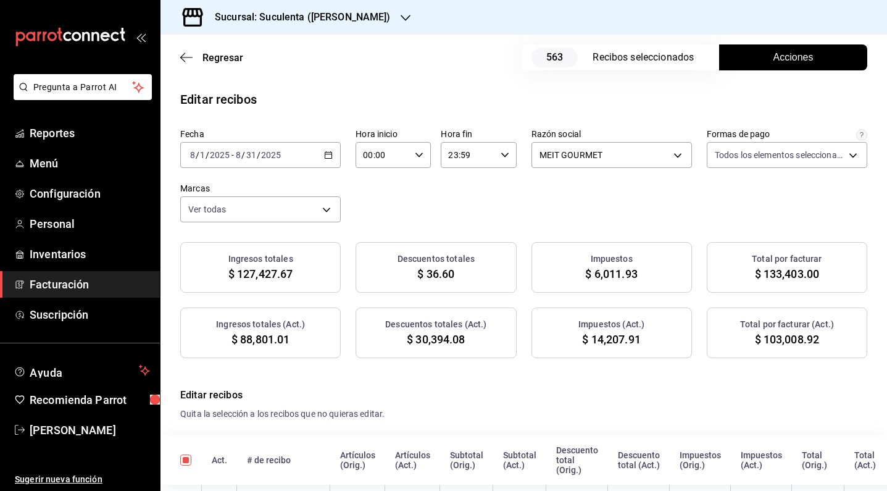
click at [780, 169] on div "Fecha [DATE] [DATE] - [DATE] [DATE] Hora inicio 00:00 Hora inicio Hora fin 23:5…" at bounding box center [523, 175] width 687 height 94
click at [783, 154] on body "Pregunta a Parrot AI Reportes Menú Configuración Personal Inventarios Facturaci…" at bounding box center [443, 245] width 887 height 491
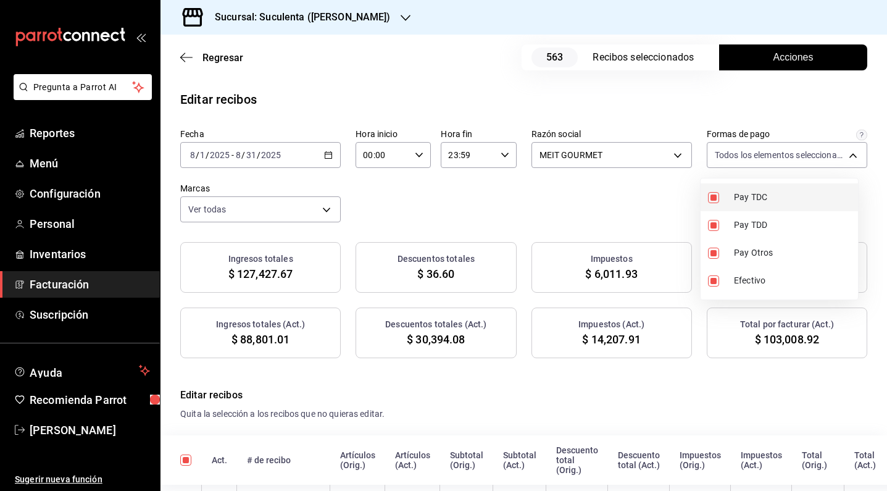
click at [718, 196] on input "checkbox" at bounding box center [713, 197] width 11 height 11
checkbox input "false"
type input "06a0fada-633e-44f3-ba65-c556226e9aed,3f254fab-6742-4937-a61d-8d47d1e36c29,a89d0…"
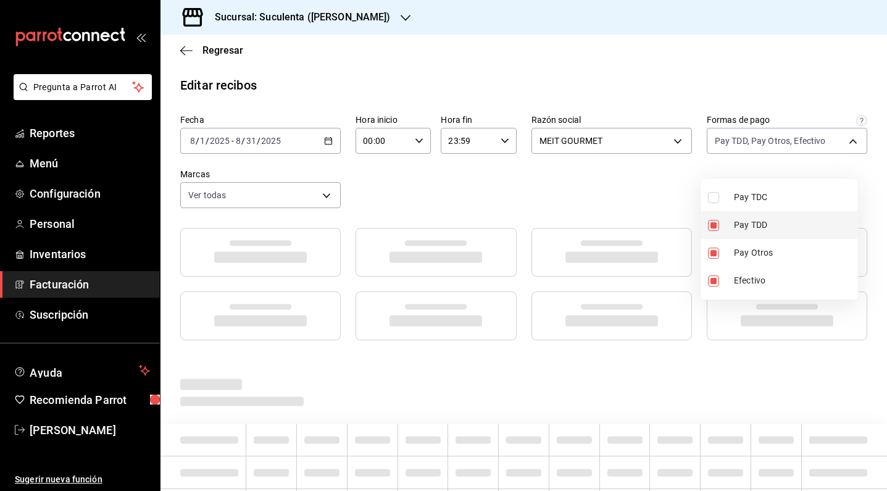
click at [716, 224] on input "checkbox" at bounding box center [713, 225] width 11 height 11
checkbox input "false"
type input "06a0fada-633e-44f3-ba65-c556226e9aed,a89d0171-c3a9-4c97-918c-feb3e7842629"
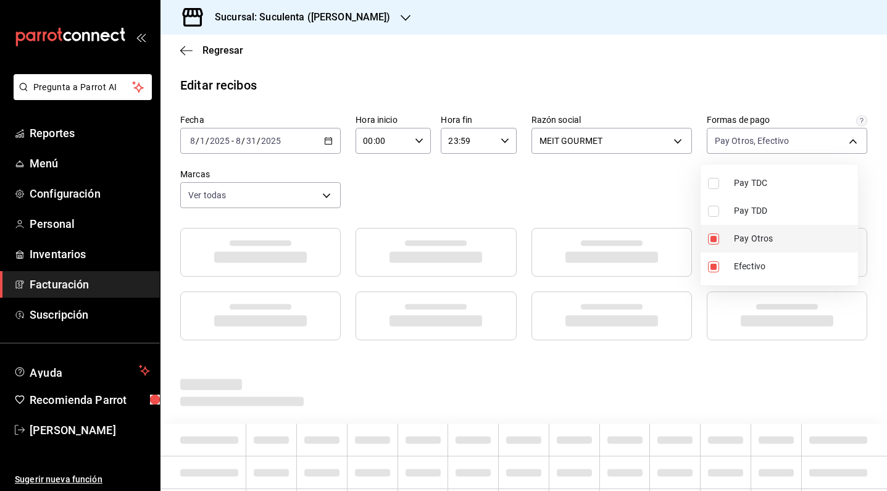
click at [716, 240] on input "checkbox" at bounding box center [713, 238] width 11 height 11
checkbox input "false"
type input "06a0fada-633e-44f3-ba65-c556226e9aed"
click at [663, 194] on div at bounding box center [443, 245] width 887 height 491
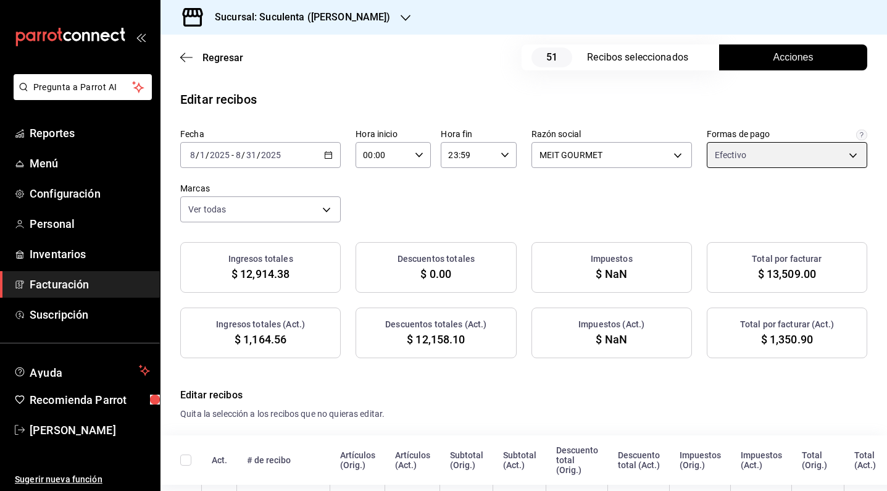
checkbox input "true"
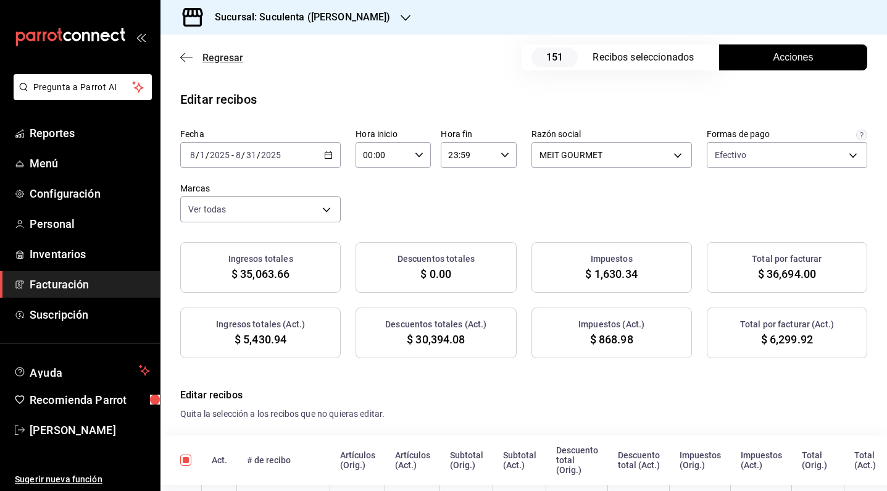
click at [188, 59] on icon "button" at bounding box center [186, 57] width 12 height 11
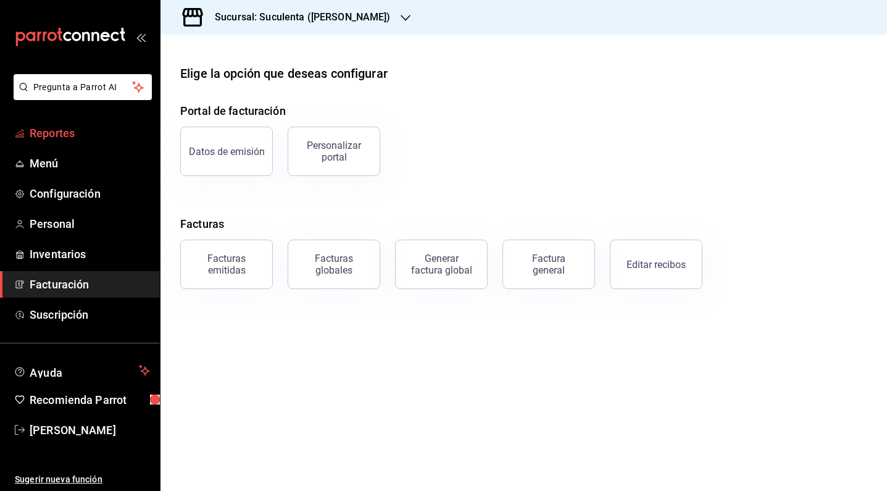
click at [85, 122] on link "Reportes" at bounding box center [80, 133] width 160 height 27
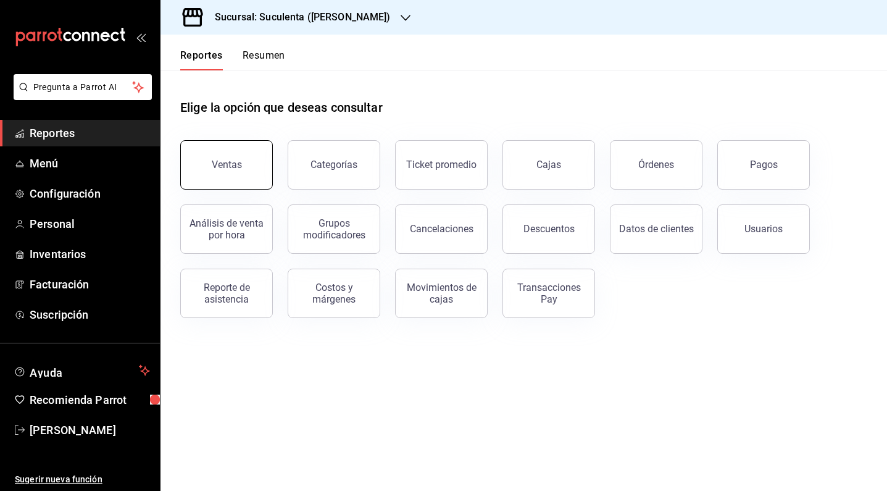
click at [215, 165] on div "Ventas" at bounding box center [227, 165] width 30 height 12
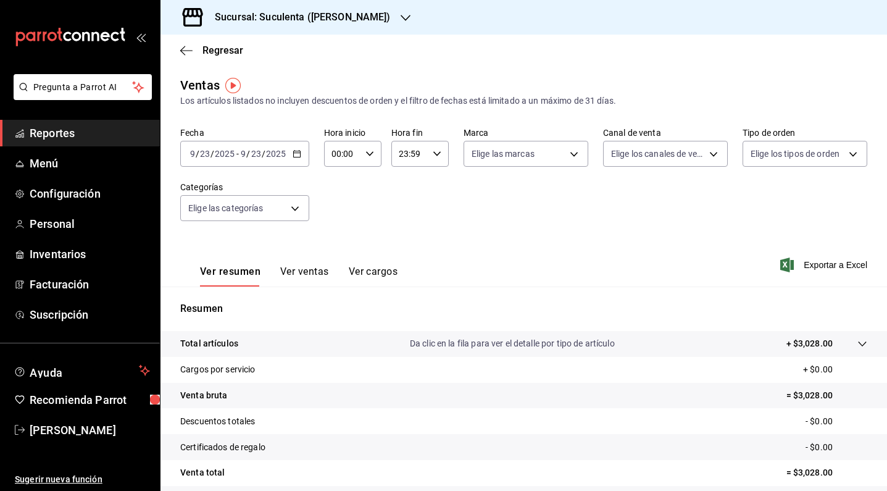
click at [294, 152] on icon "button" at bounding box center [297, 153] width 9 height 9
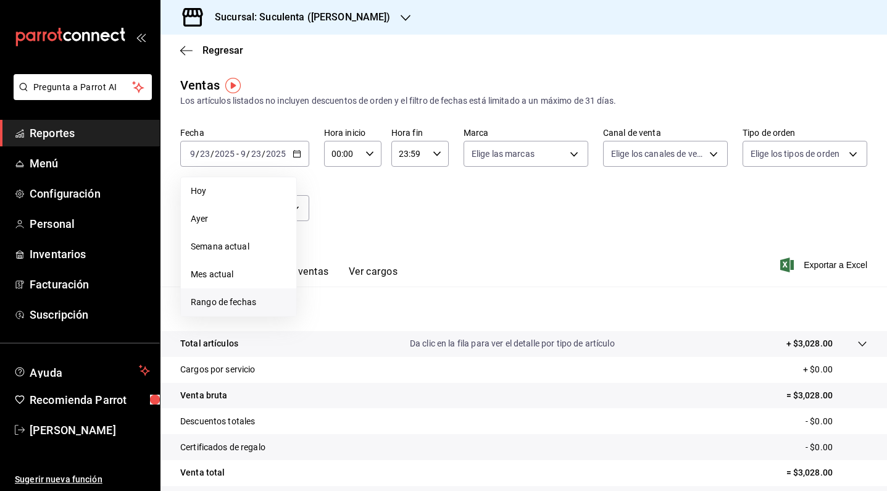
click at [241, 298] on span "Rango de fechas" at bounding box center [239, 302] width 96 height 13
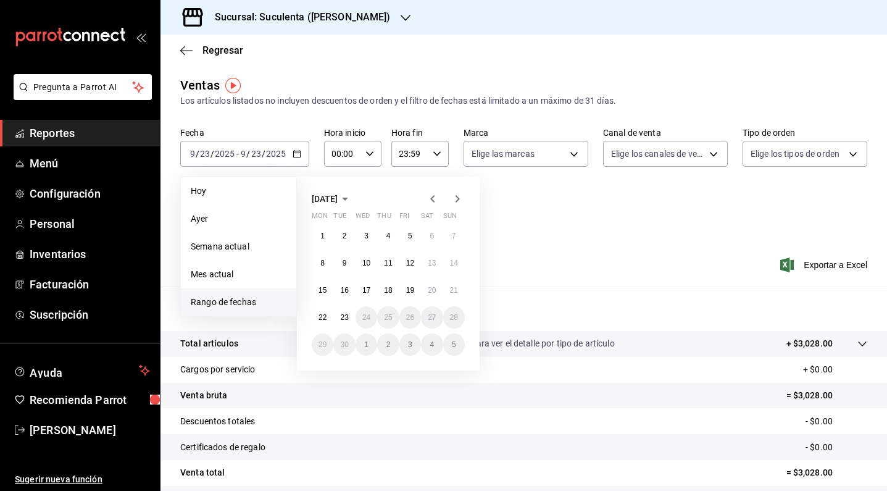
click at [432, 199] on icon "button" at bounding box center [432, 198] width 4 height 7
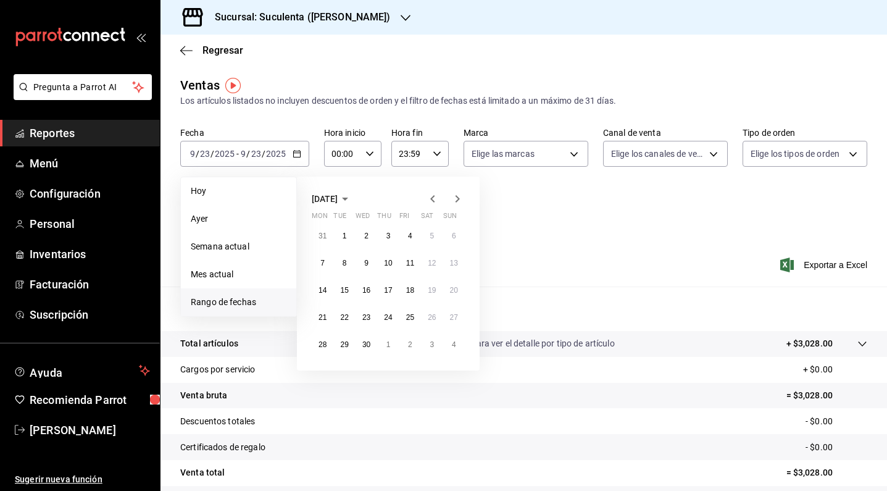
click at [432, 199] on icon "button" at bounding box center [432, 198] width 4 height 7
click at [457, 199] on icon "button" at bounding box center [457, 198] width 15 height 15
click at [387, 238] on abbr "1" at bounding box center [389, 236] width 4 height 9
click at [431, 348] on abbr "31" at bounding box center [432, 344] width 8 height 9
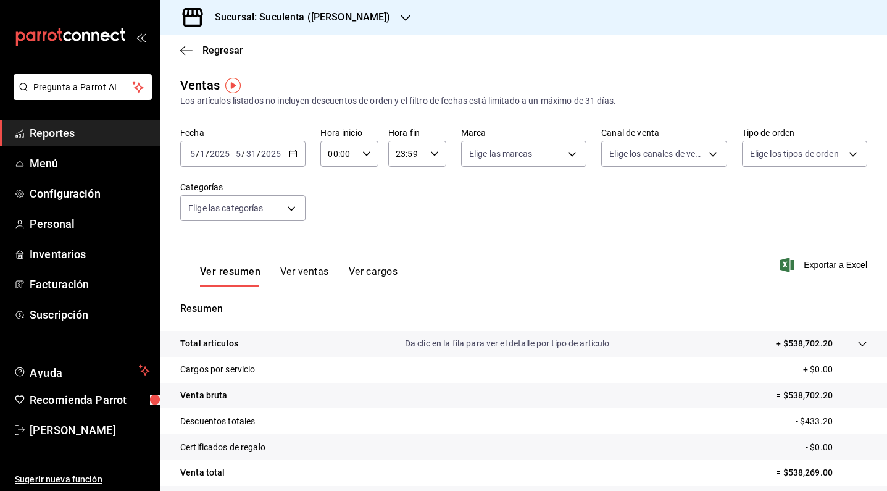
click at [298, 153] on div "[DATE] [DATE] - [DATE] [DATE]" at bounding box center [242, 154] width 125 height 26
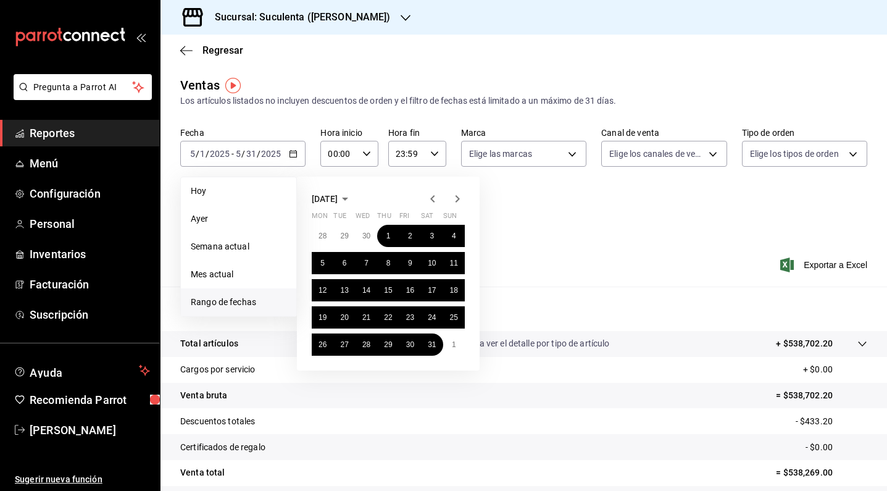
click at [429, 198] on icon "button" at bounding box center [432, 198] width 15 height 15
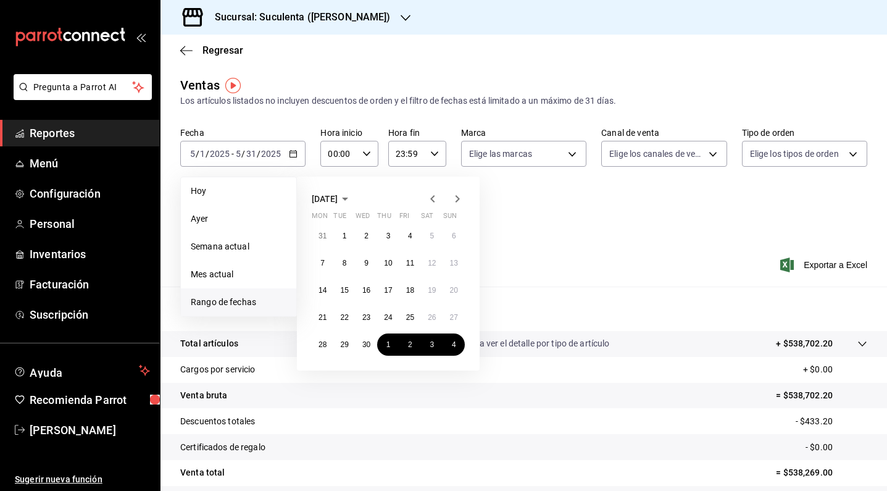
click at [429, 198] on icon "button" at bounding box center [432, 198] width 15 height 15
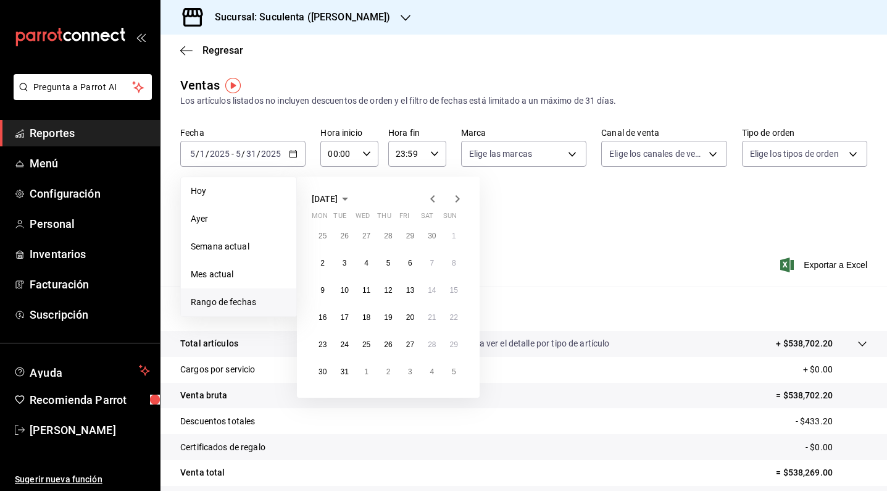
click at [429, 198] on icon "button" at bounding box center [432, 198] width 15 height 15
click at [341, 238] on button "1" at bounding box center [344, 236] width 22 height 22
click at [391, 347] on abbr "31" at bounding box center [388, 344] width 8 height 9
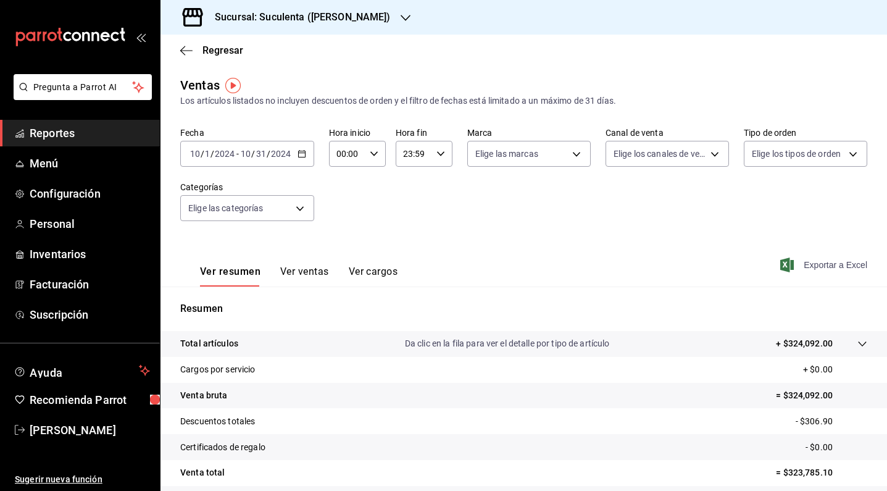
click at [781, 263] on icon "button" at bounding box center [788, 265] width 14 height 15
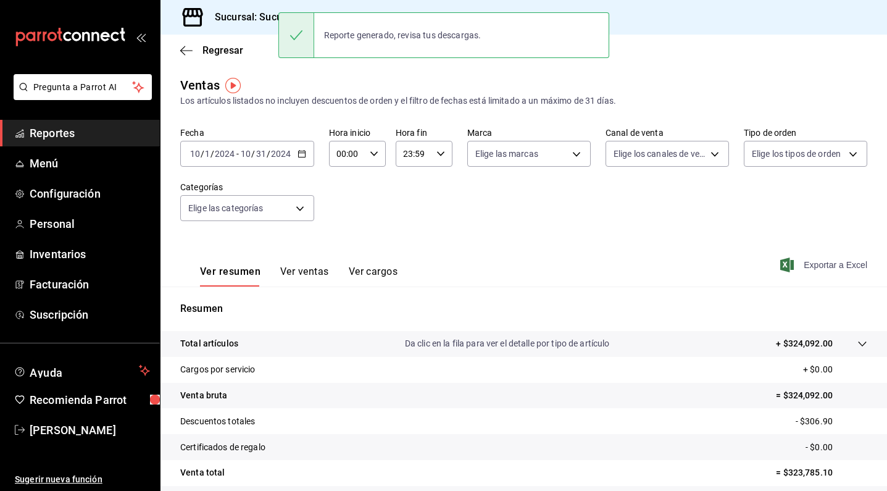
click at [301, 154] on icon "button" at bounding box center [302, 153] width 9 height 9
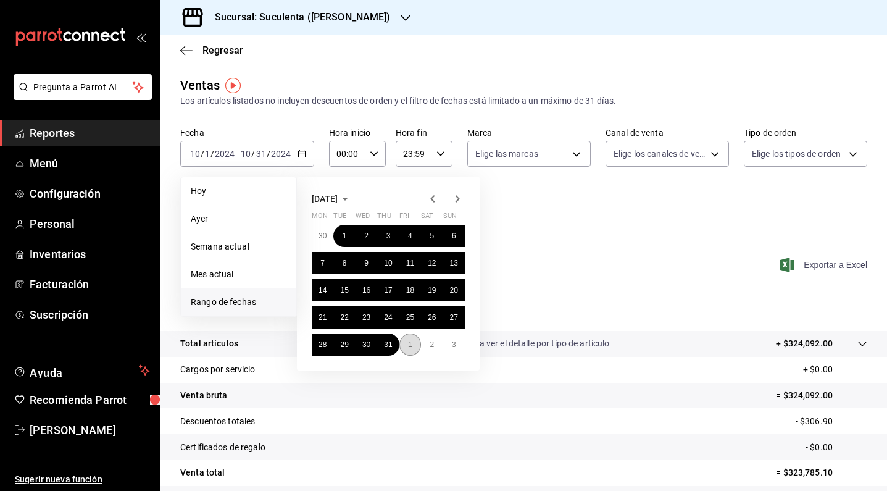
click at [415, 348] on button "1" at bounding box center [411, 344] width 22 height 22
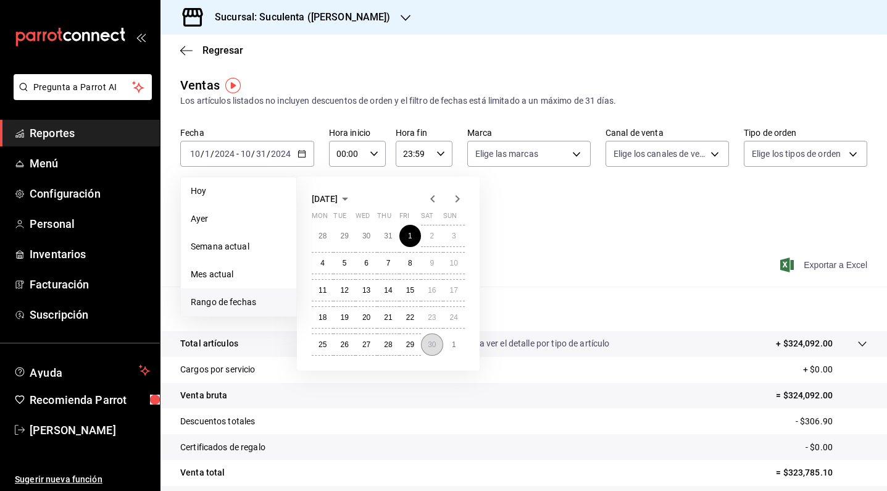
click at [433, 351] on button "30" at bounding box center [432, 344] width 22 height 22
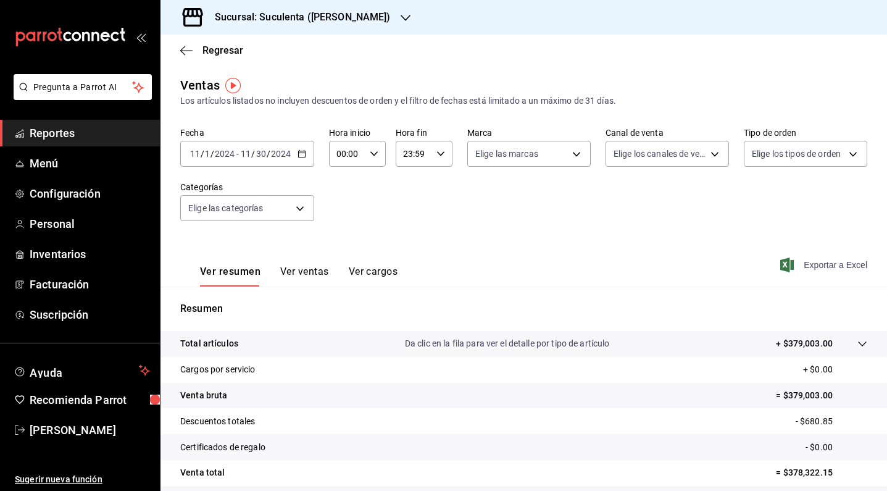
click at [781, 262] on icon "button" at bounding box center [788, 265] width 14 height 15
click at [298, 159] on div "[DATE] [DATE] - [DATE] [DATE]" at bounding box center [247, 154] width 134 height 26
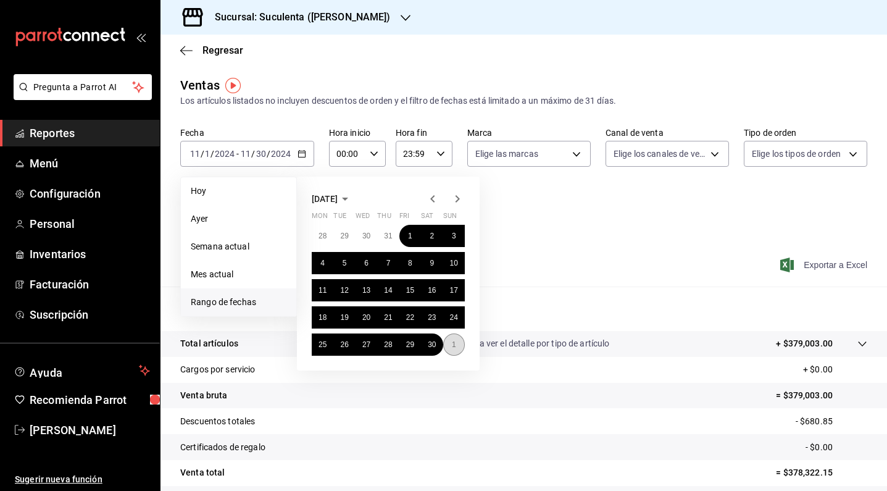
click at [458, 346] on button "1" at bounding box center [454, 344] width 22 height 22
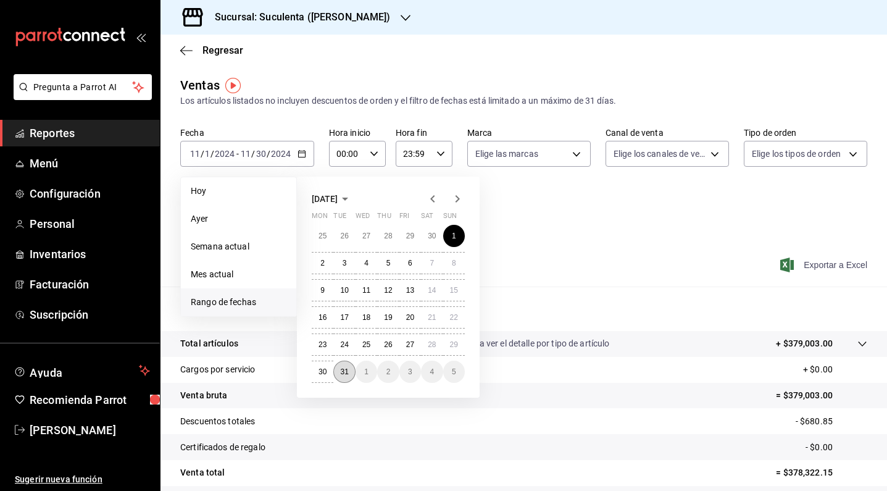
click at [345, 375] on abbr "31" at bounding box center [344, 371] width 8 height 9
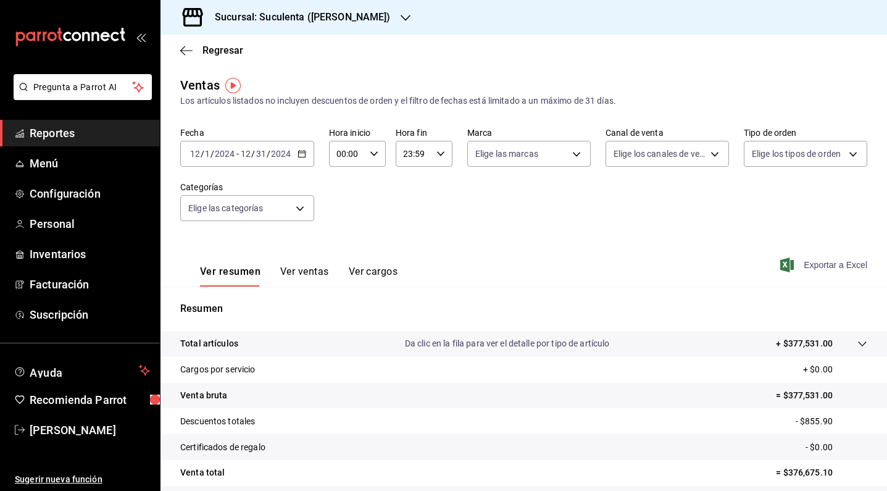
click at [781, 267] on icon "button" at bounding box center [788, 265] width 14 height 15
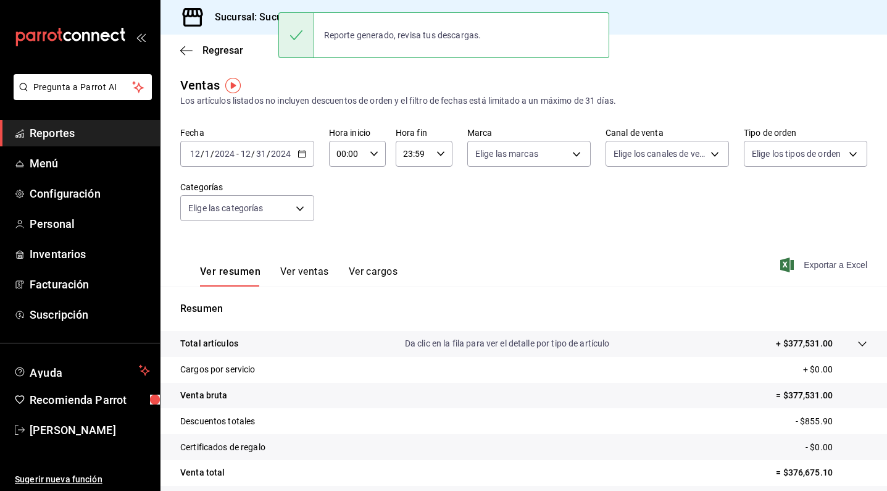
click at [300, 156] on icon "button" at bounding box center [302, 153] width 9 height 9
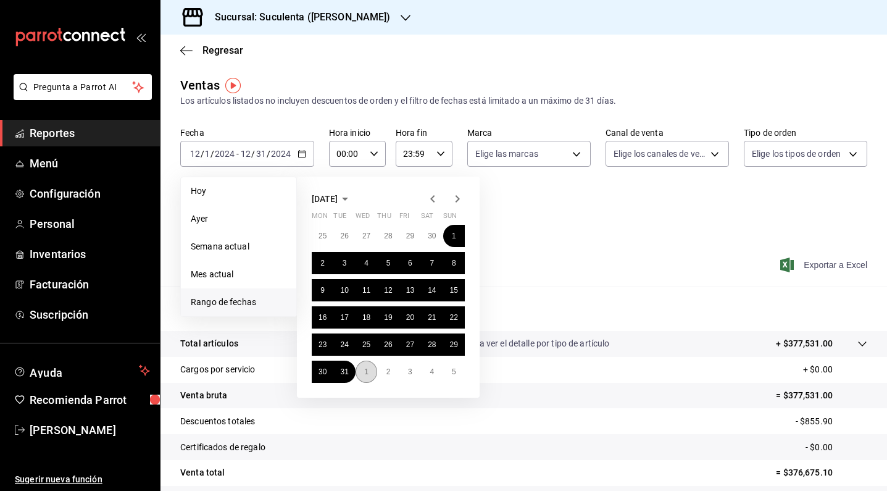
click at [369, 380] on button "1" at bounding box center [367, 372] width 22 height 22
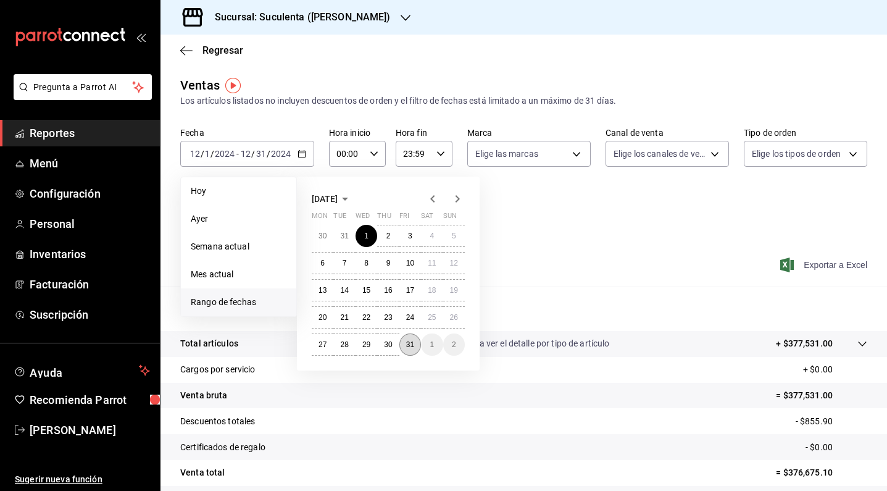
click at [411, 345] on abbr "31" at bounding box center [410, 344] width 8 height 9
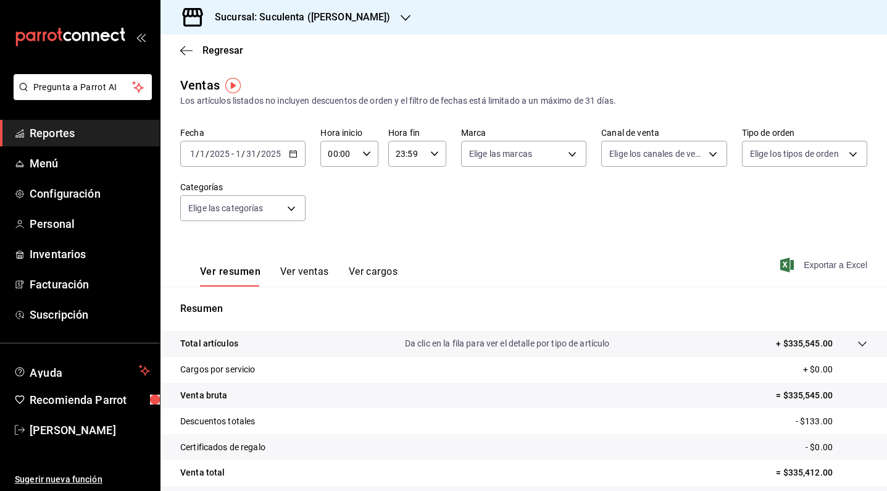
click at [781, 264] on icon "button" at bounding box center [788, 265] width 14 height 15
click at [295, 152] on \(Stroke\) "button" at bounding box center [293, 154] width 7 height 7
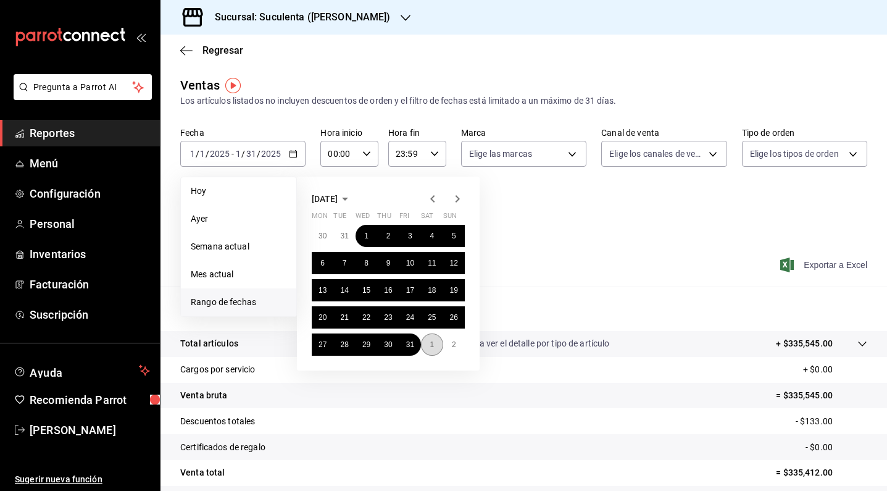
click at [430, 347] on abbr "1" at bounding box center [432, 344] width 4 height 9
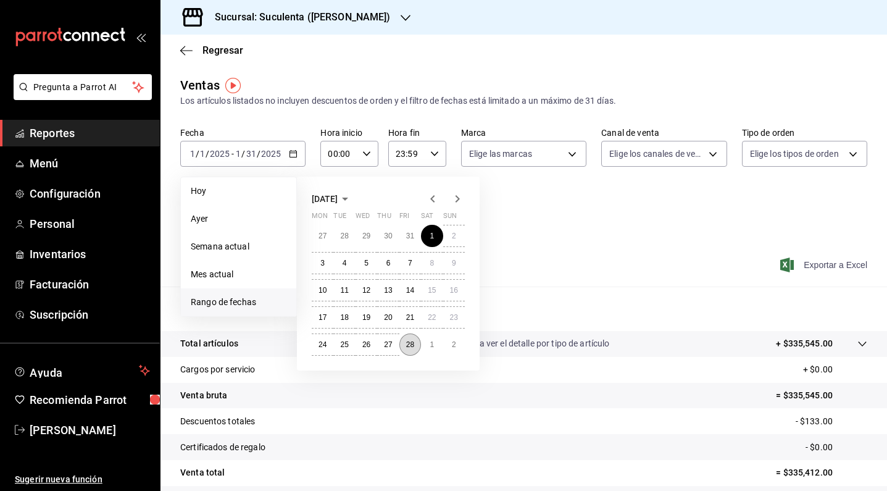
click at [413, 347] on abbr "28" at bounding box center [410, 344] width 8 height 9
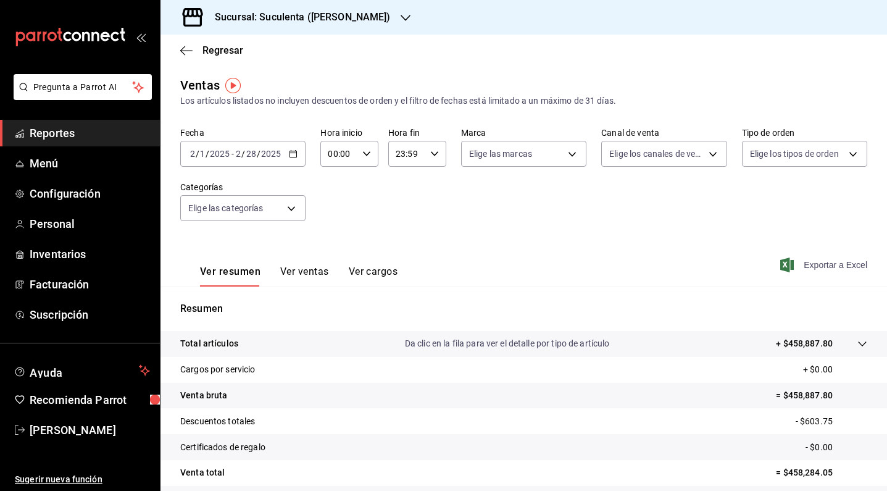
click at [781, 264] on icon "button" at bounding box center [788, 265] width 14 height 15
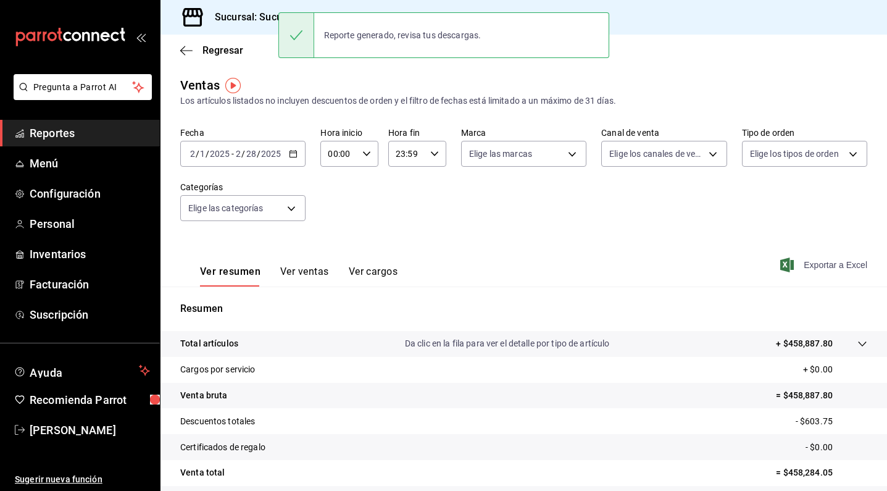
click at [286, 158] on div "[DATE] [DATE] - [DATE] [DATE]" at bounding box center [242, 154] width 125 height 26
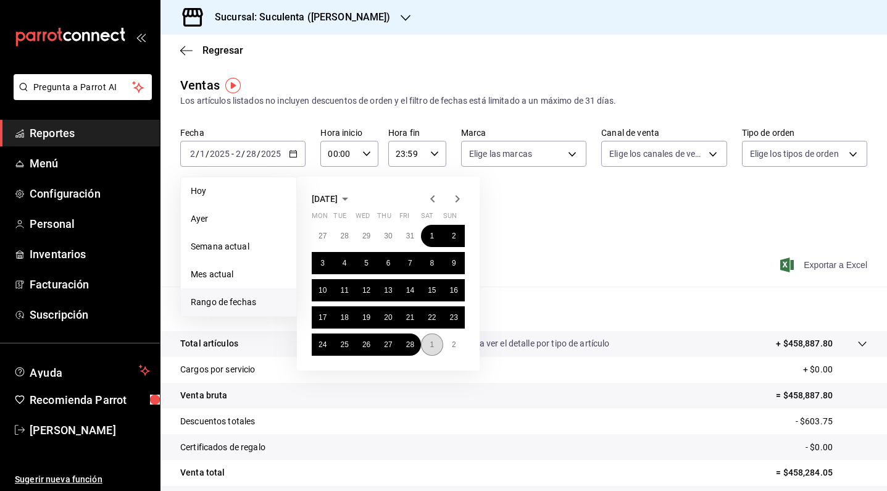
click at [432, 341] on abbr "1" at bounding box center [432, 344] width 4 height 9
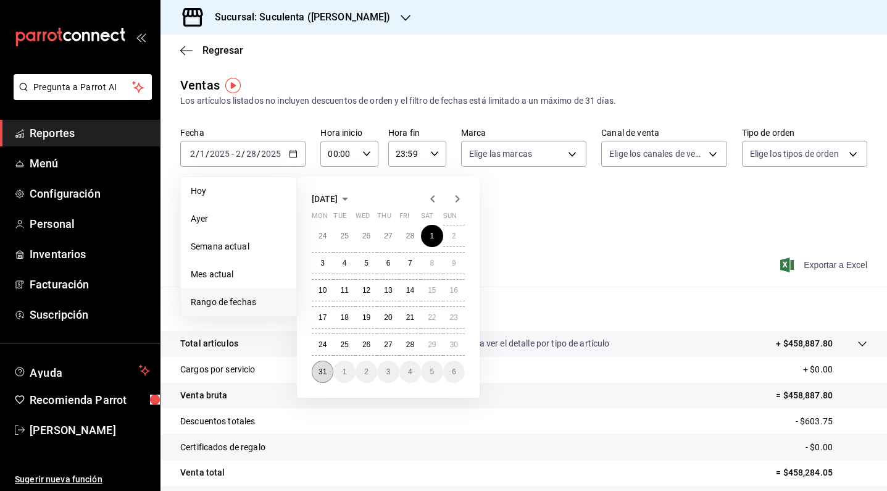
click at [323, 371] on abbr "31" at bounding box center [323, 371] width 8 height 9
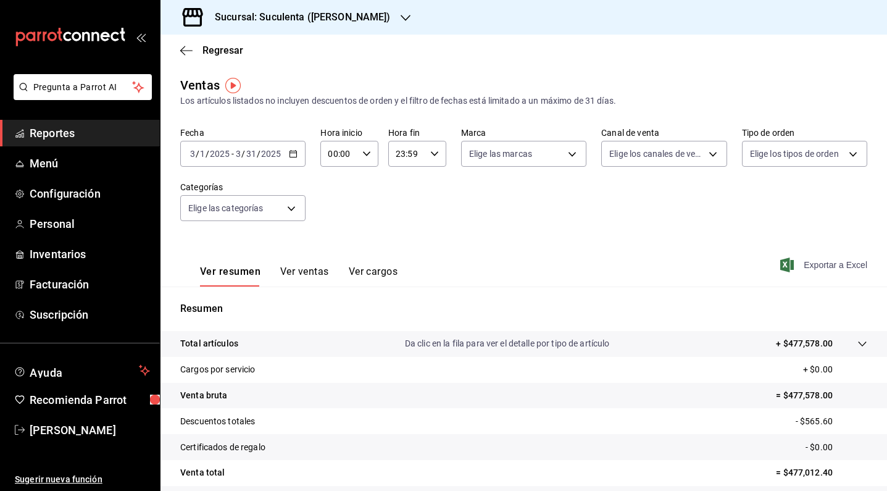
click at [786, 267] on span "Exportar a Excel" at bounding box center [825, 265] width 85 height 15
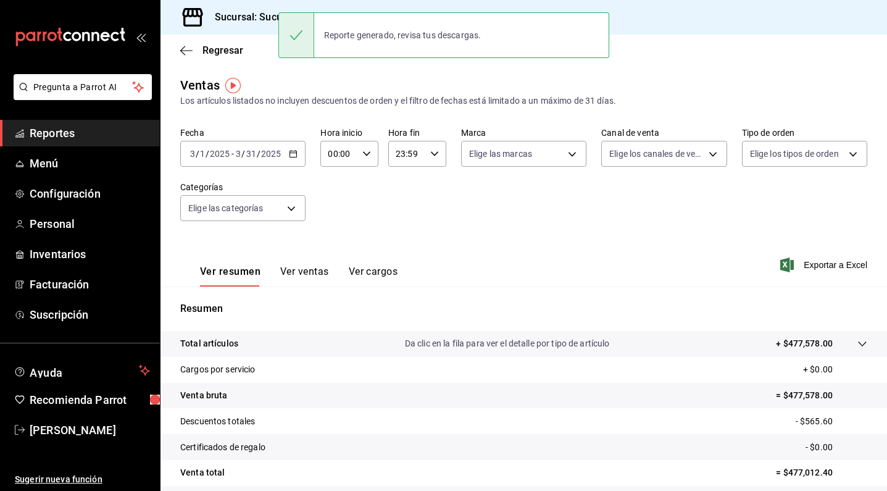
click at [291, 161] on div "[DATE] [DATE] - [DATE] [DATE]" at bounding box center [242, 154] width 125 height 26
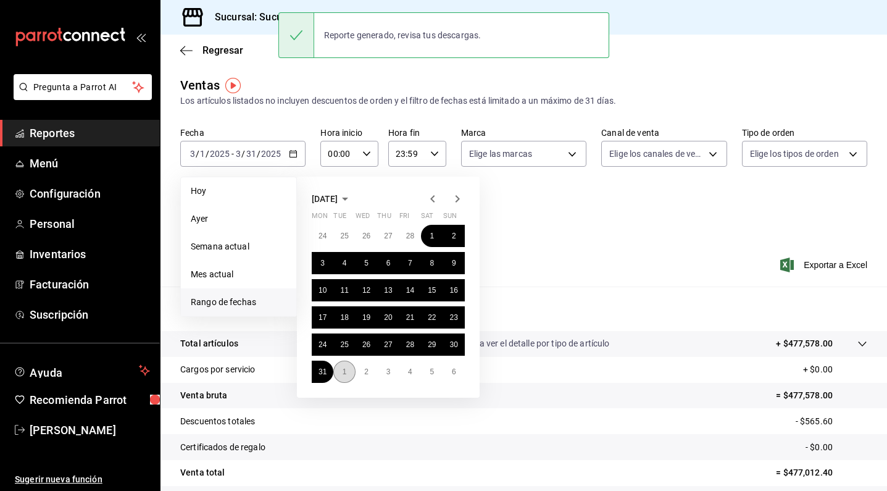
click at [348, 371] on button "1" at bounding box center [344, 372] width 22 height 22
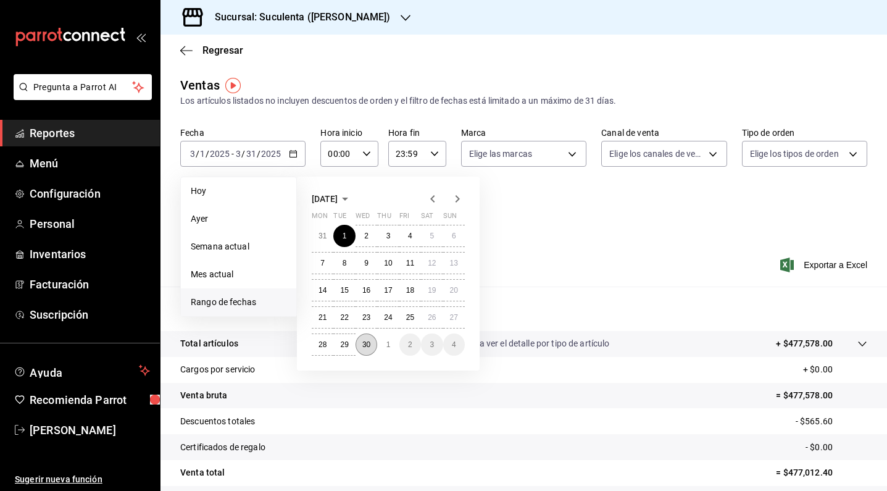
click at [367, 350] on button "30" at bounding box center [367, 344] width 22 height 22
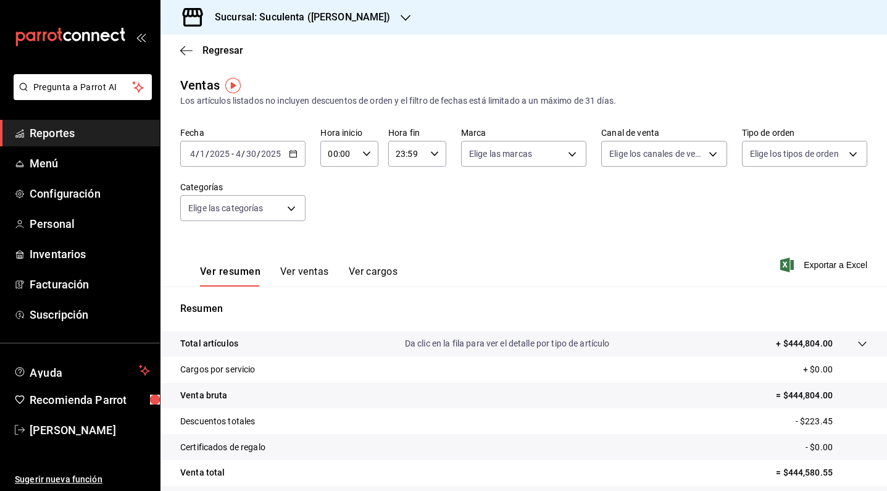
click at [775, 272] on div "Ver resumen Ver ventas Ver cargos Exportar a Excel" at bounding box center [524, 261] width 727 height 51
click at [781, 262] on icon "button" at bounding box center [788, 265] width 14 height 15
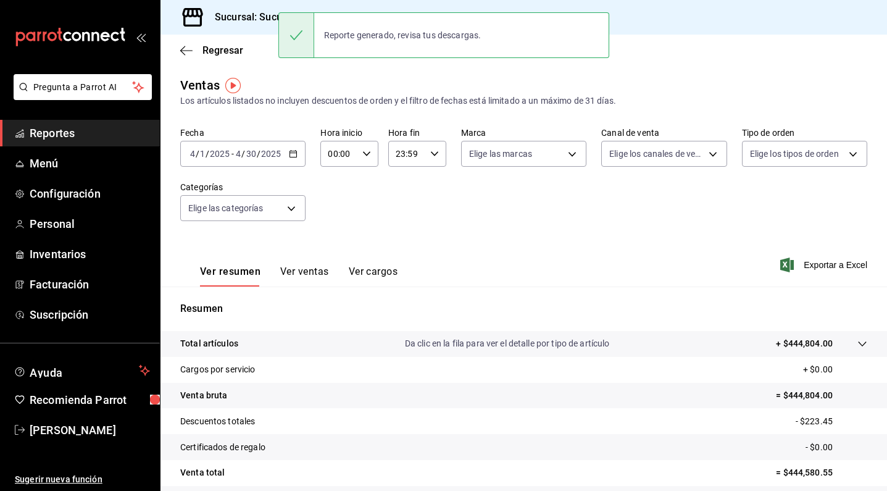
click at [291, 152] on icon "button" at bounding box center [293, 153] width 9 height 9
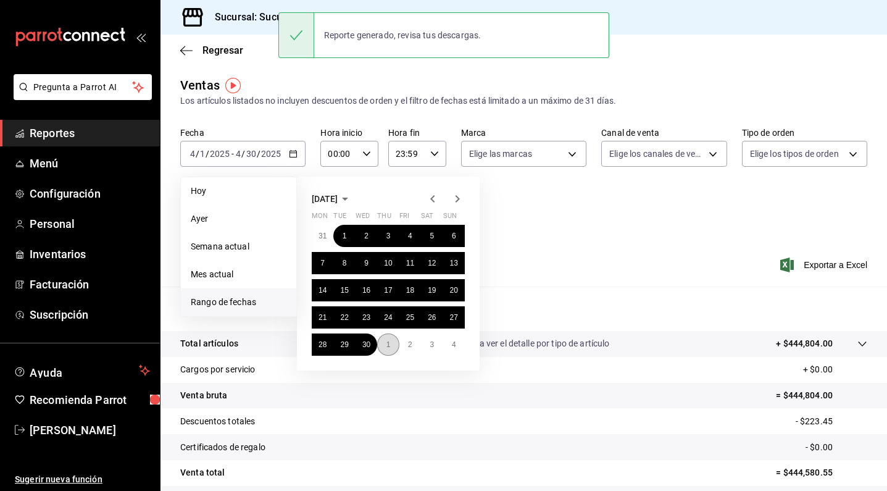
click at [384, 346] on button "1" at bounding box center [388, 344] width 22 height 22
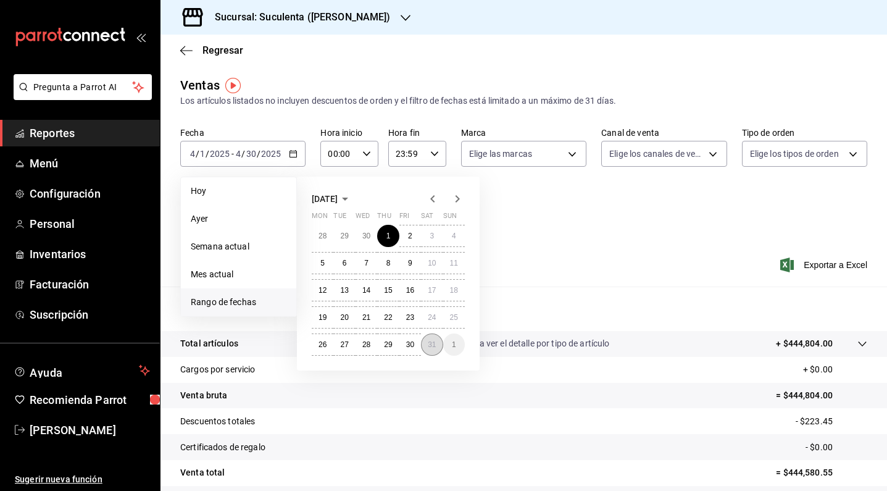
click at [427, 350] on button "31" at bounding box center [432, 344] width 22 height 22
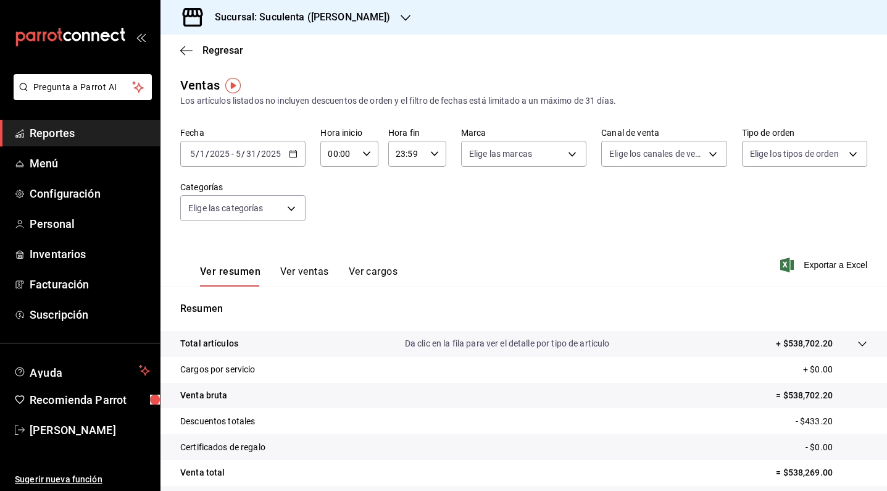
click at [781, 262] on icon "button" at bounding box center [788, 265] width 14 height 15
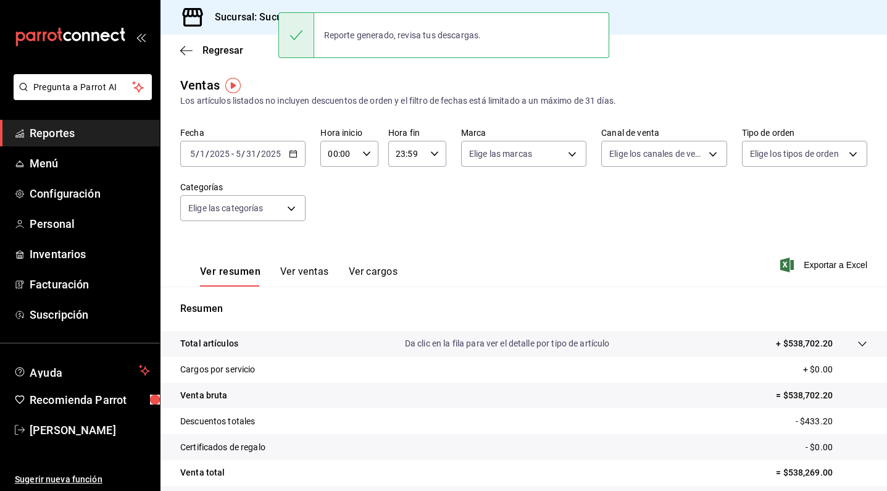
click at [289, 154] on icon "button" at bounding box center [293, 153] width 9 height 9
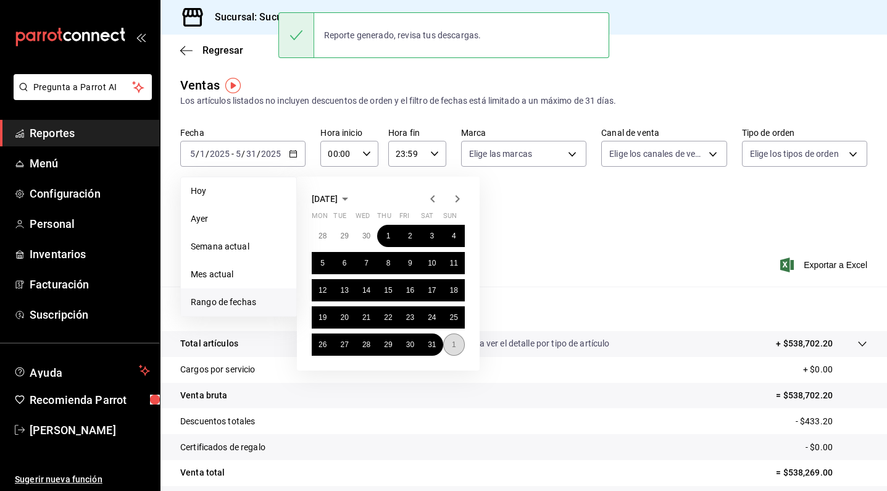
click at [450, 343] on button "1" at bounding box center [454, 344] width 22 height 22
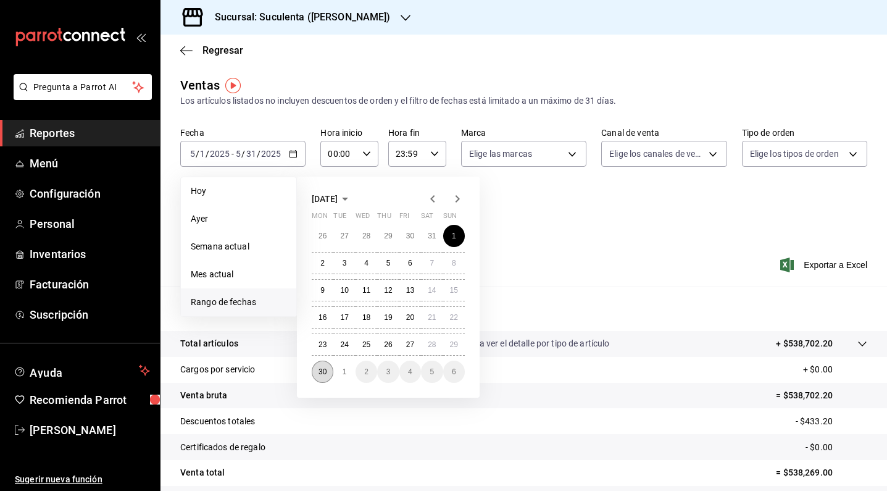
click at [322, 375] on abbr "30" at bounding box center [323, 371] width 8 height 9
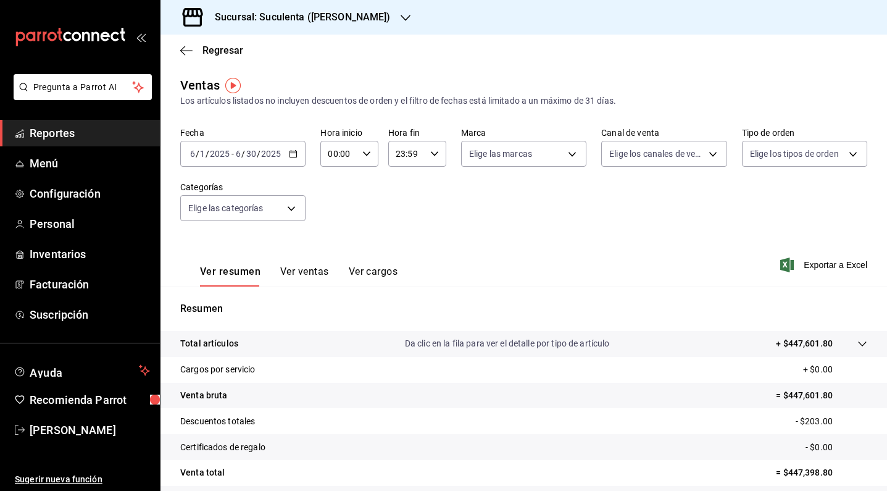
click at [781, 268] on icon "button" at bounding box center [788, 265] width 14 height 15
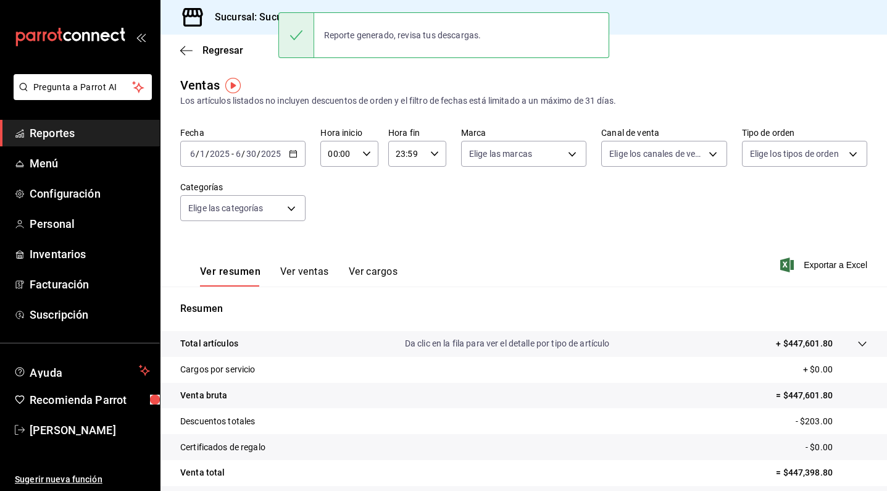
click at [296, 157] on div "[DATE] [DATE] - [DATE] [DATE]" at bounding box center [242, 154] width 125 height 26
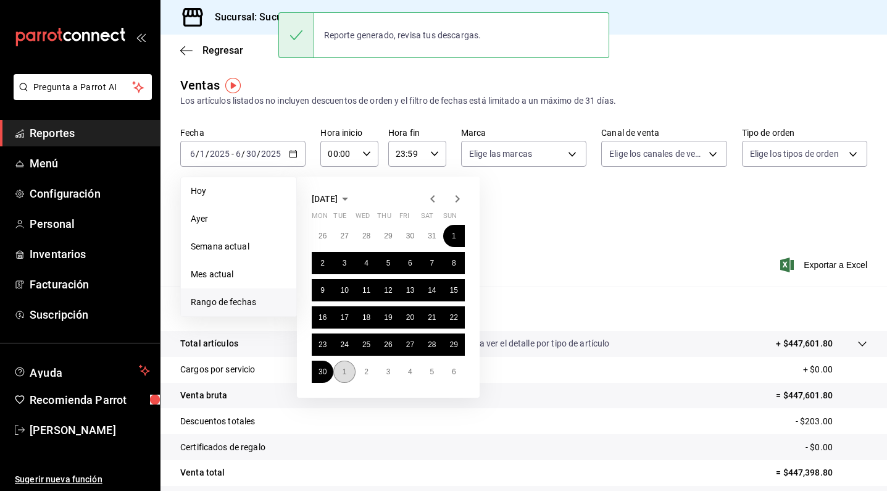
click at [341, 371] on button "1" at bounding box center [344, 372] width 22 height 22
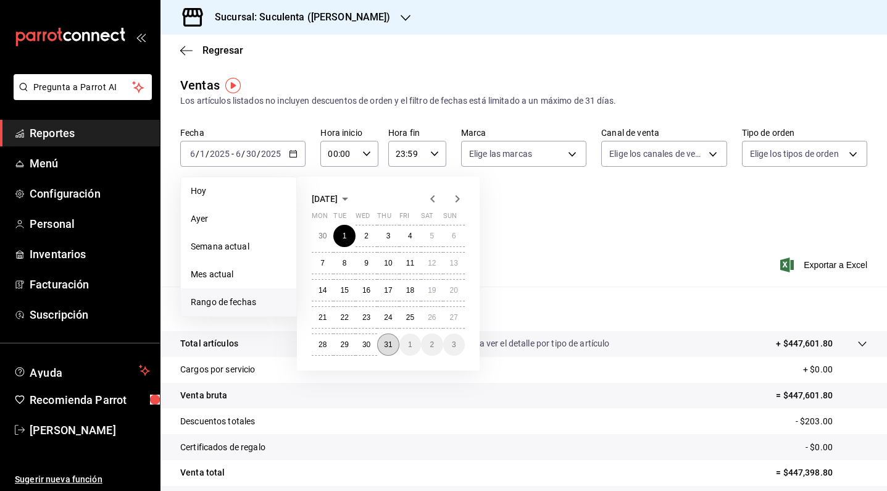
click at [387, 348] on abbr "31" at bounding box center [388, 344] width 8 height 9
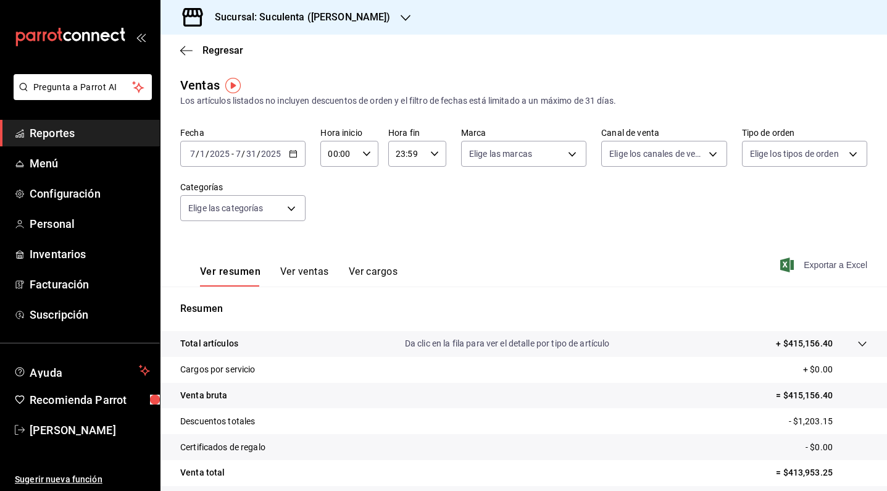
click at [790, 266] on span "Exportar a Excel" at bounding box center [825, 265] width 85 height 15
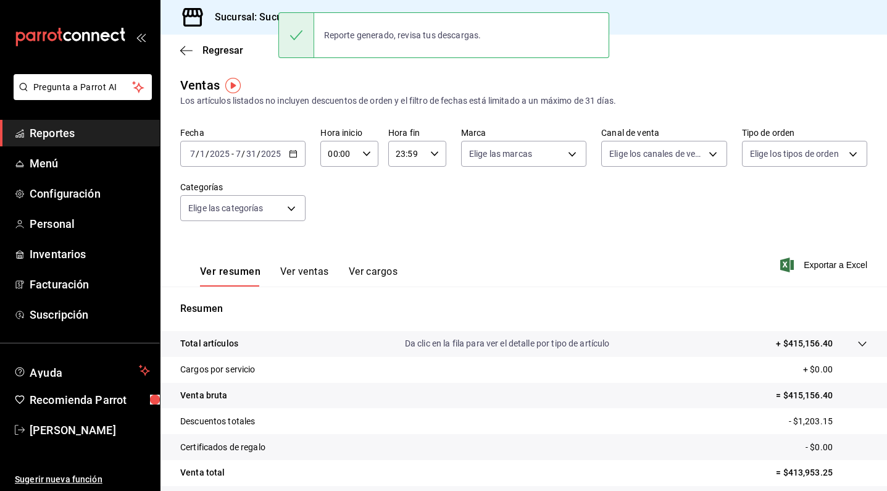
click at [294, 159] on div "[DATE] [DATE] - [DATE] [DATE]" at bounding box center [242, 154] width 125 height 26
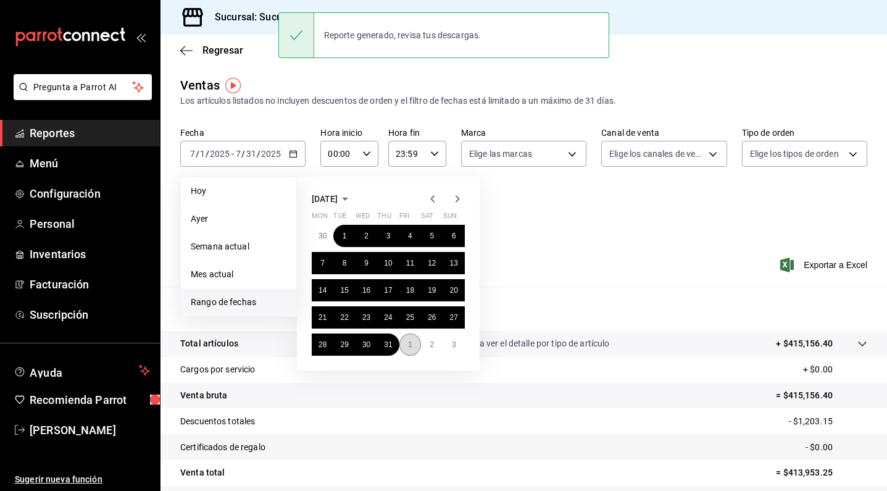
click at [413, 341] on button "1" at bounding box center [411, 344] width 22 height 22
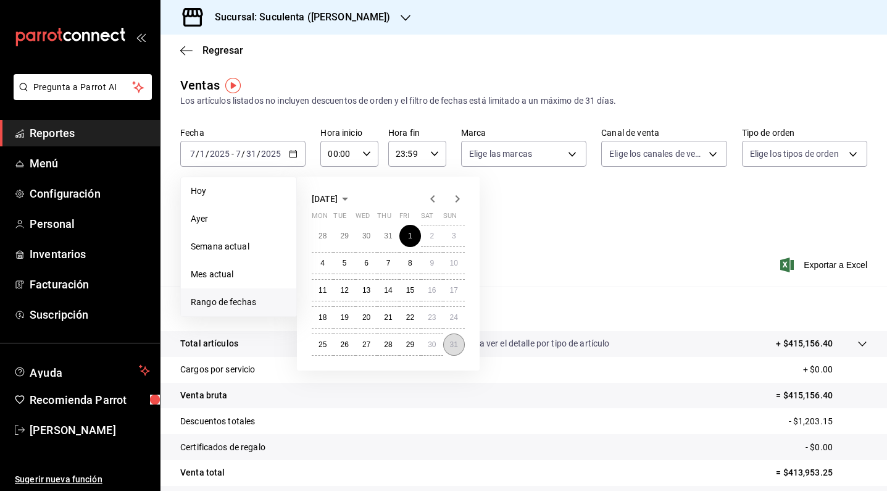
click at [456, 346] on abbr "31" at bounding box center [454, 344] width 8 height 9
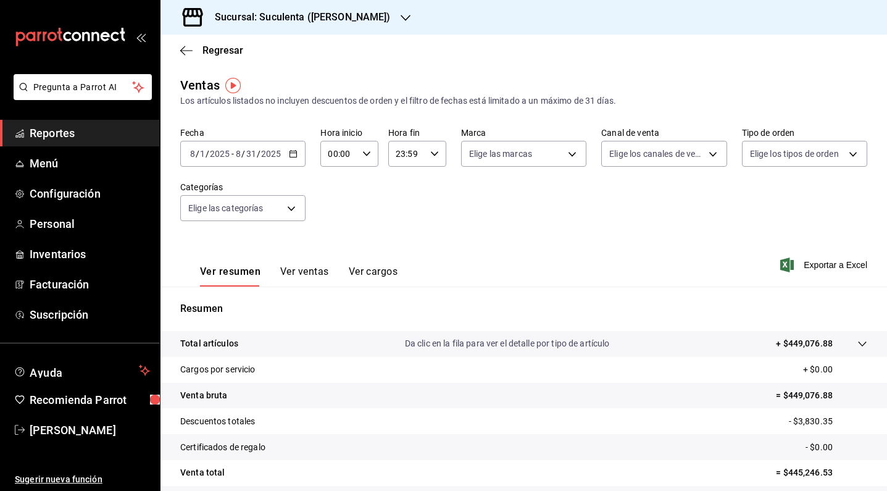
click at [781, 266] on icon "button" at bounding box center [788, 265] width 14 height 15
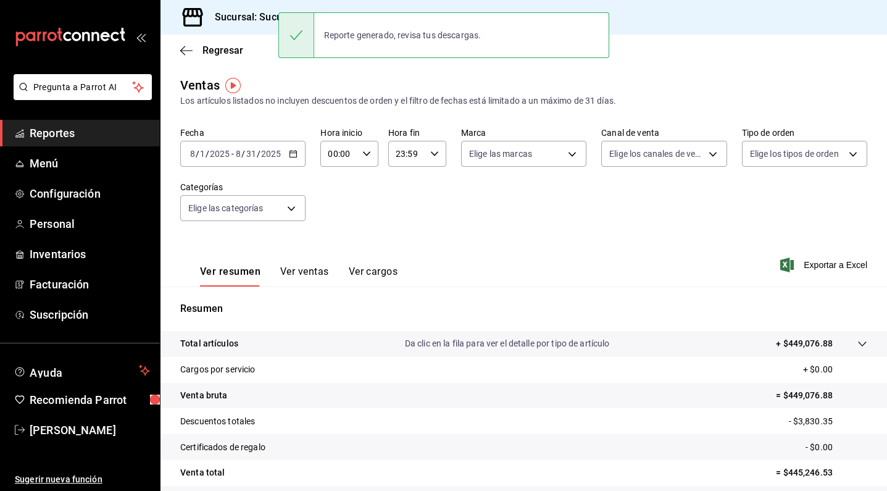
click at [291, 160] on div "[DATE] [DATE] - [DATE] [DATE]" at bounding box center [242, 154] width 125 height 26
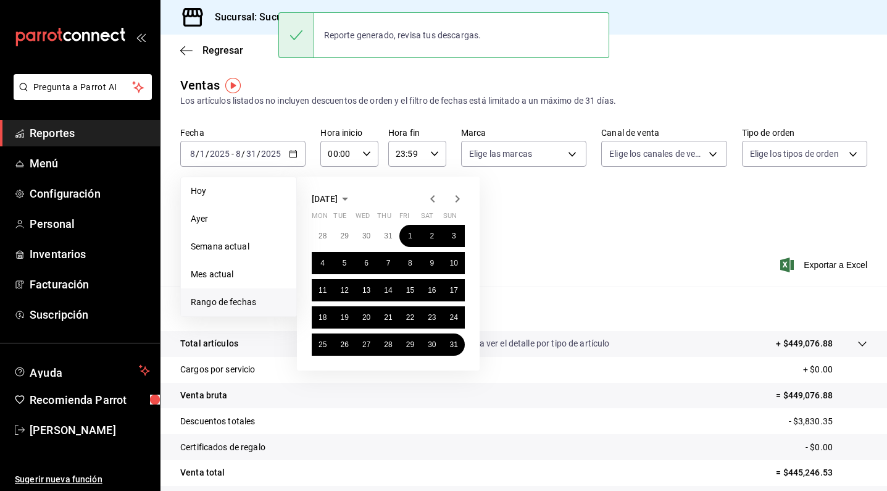
click at [455, 203] on icon "button" at bounding box center [457, 198] width 15 height 15
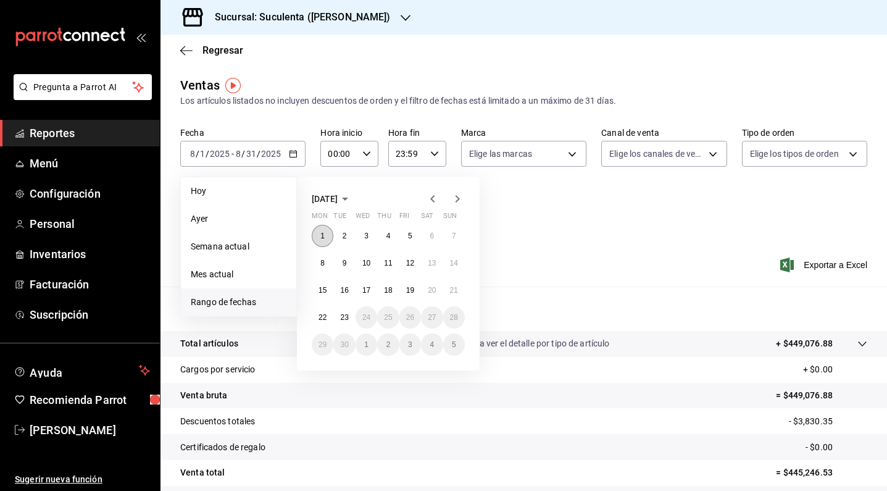
click at [329, 233] on button "1" at bounding box center [323, 236] width 22 height 22
click at [348, 319] on abbr "23" at bounding box center [344, 317] width 8 height 9
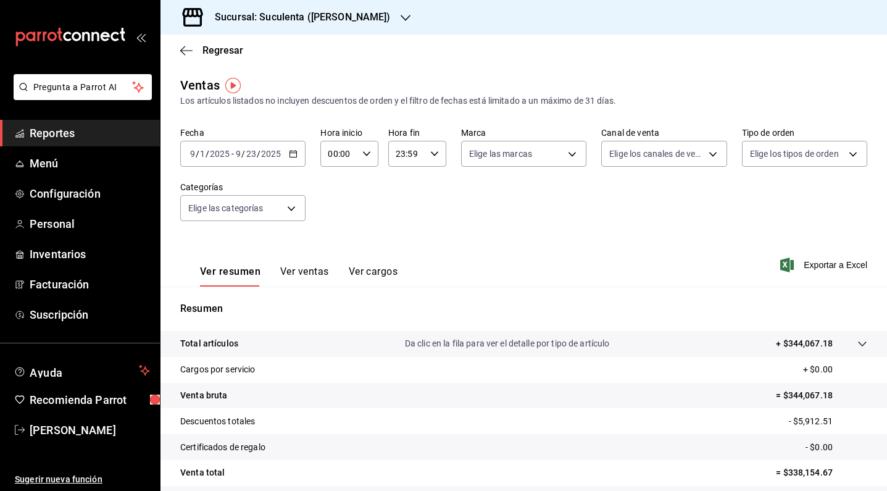
click at [293, 156] on icon "button" at bounding box center [293, 153] width 9 height 9
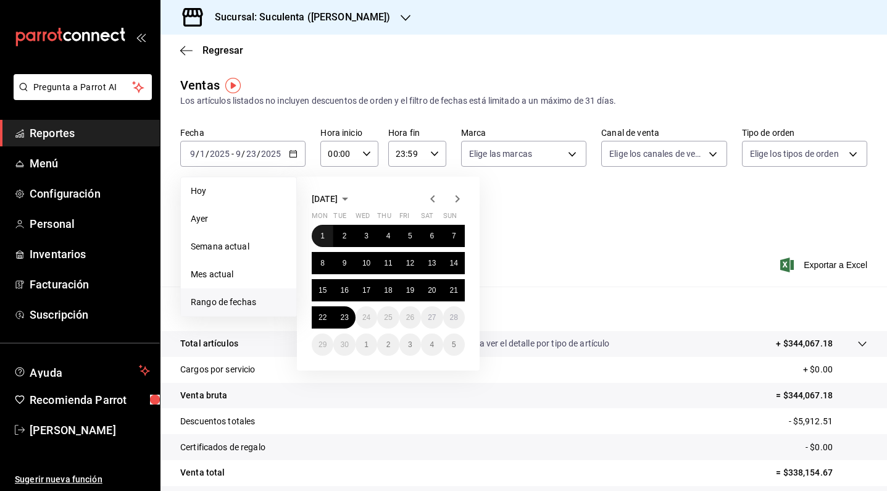
click at [326, 237] on button "1" at bounding box center [323, 236] width 22 height 22
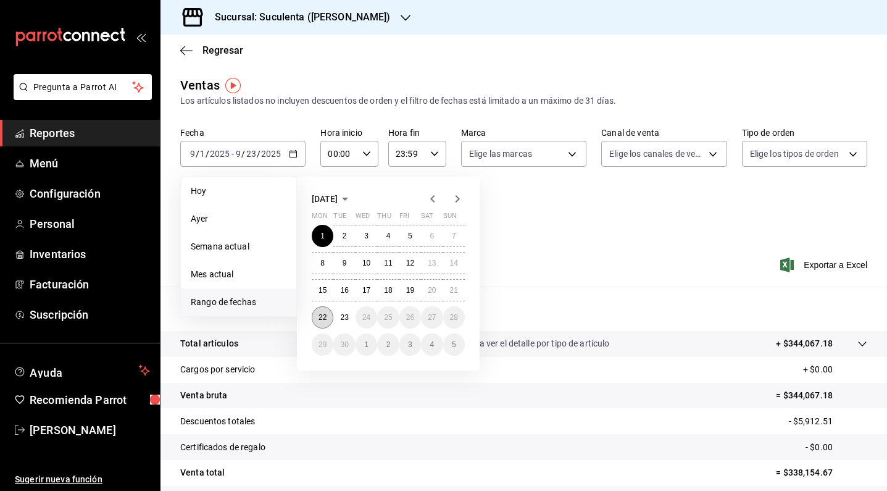
click at [327, 317] on abbr "22" at bounding box center [323, 317] width 8 height 9
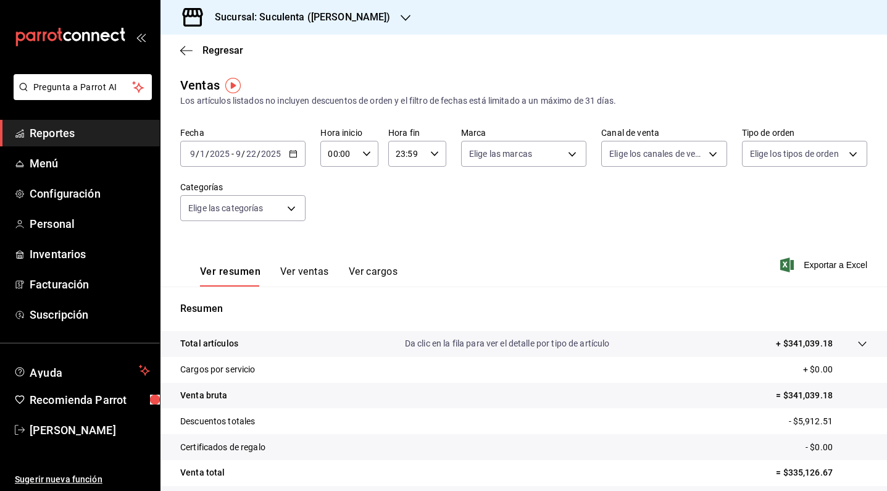
click at [781, 264] on icon "button" at bounding box center [788, 265] width 14 height 15
click at [352, 15] on div "Sucursal: Suculenta ([PERSON_NAME])" at bounding box center [292, 17] width 245 height 35
click at [288, 57] on div "Suculenta (Cumbres)" at bounding box center [252, 53] width 165 height 13
click at [289, 155] on icon "button" at bounding box center [293, 153] width 9 height 9
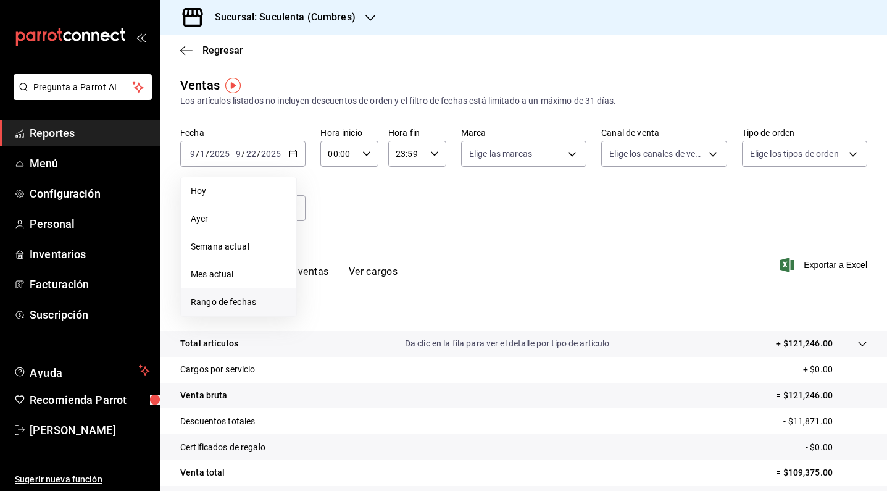
click at [241, 311] on li "Rango de fechas" at bounding box center [238, 302] width 115 height 28
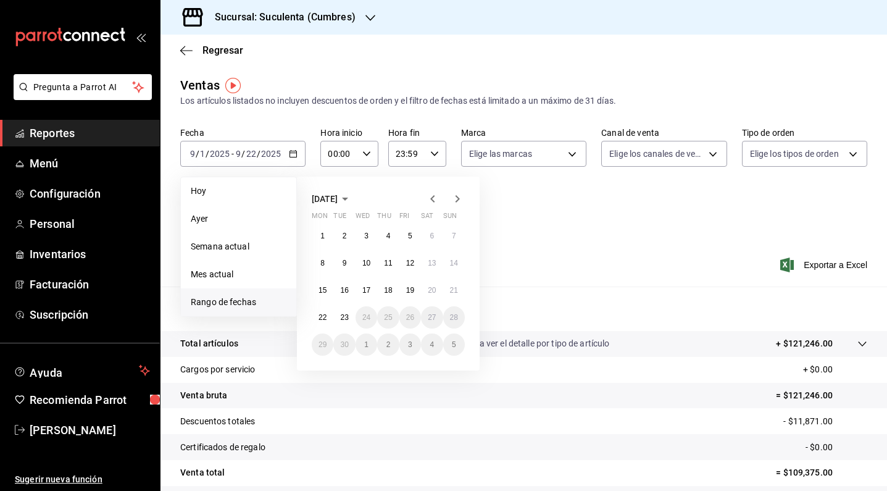
click at [435, 200] on icon "button" at bounding box center [432, 198] width 15 height 15
click at [350, 237] on button "1" at bounding box center [344, 236] width 22 height 22
click at [392, 344] on abbr "31" at bounding box center [388, 344] width 8 height 9
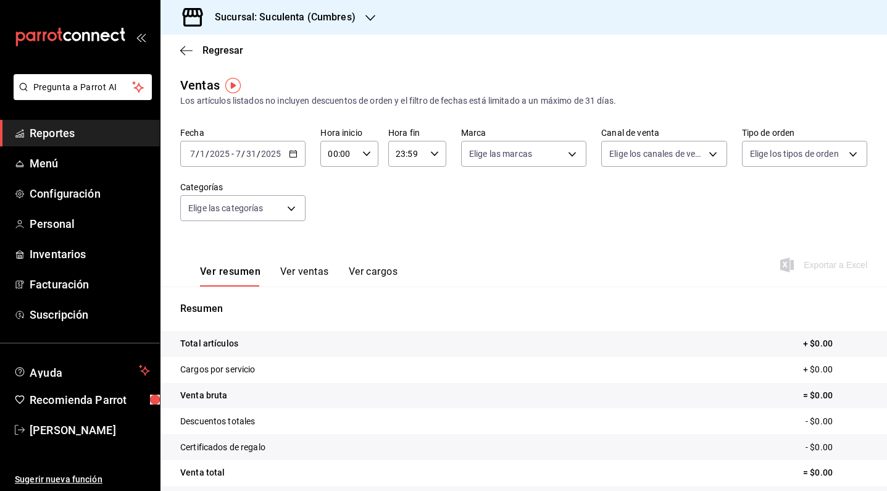
click at [295, 154] on icon "button" at bounding box center [293, 153] width 9 height 9
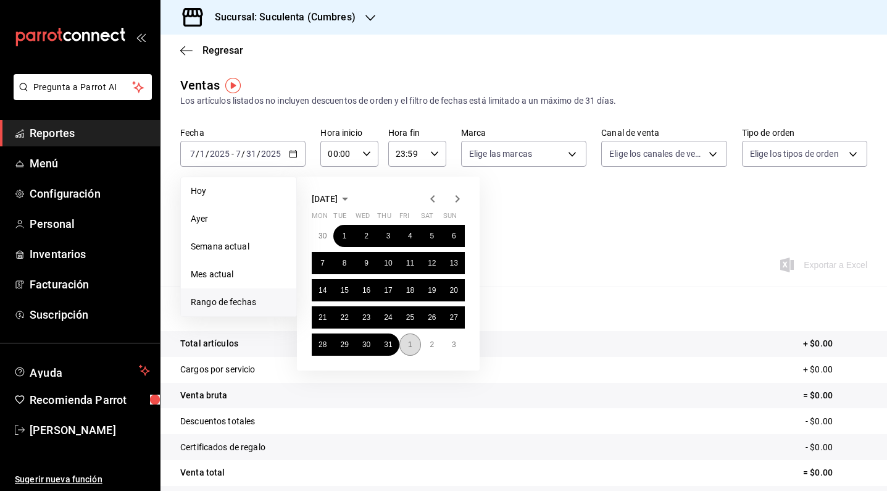
click at [414, 344] on button "1" at bounding box center [411, 344] width 22 height 22
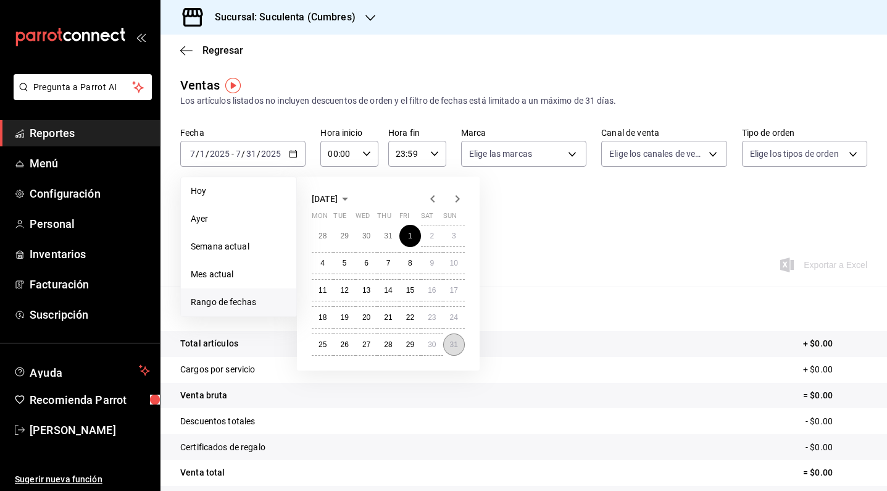
click at [451, 346] on abbr "31" at bounding box center [454, 344] width 8 height 9
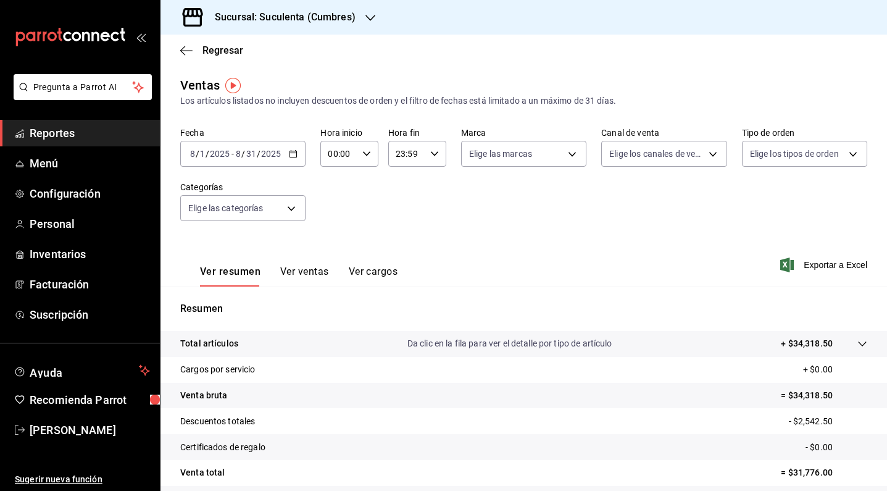
click at [296, 276] on button "Ver ventas" at bounding box center [304, 276] width 49 height 21
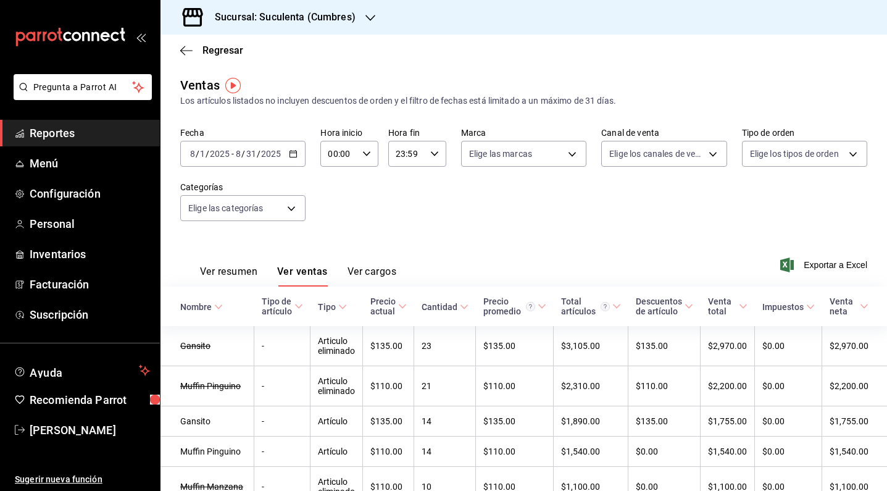
click at [295, 156] on \(Stroke\) "button" at bounding box center [293, 154] width 7 height 7
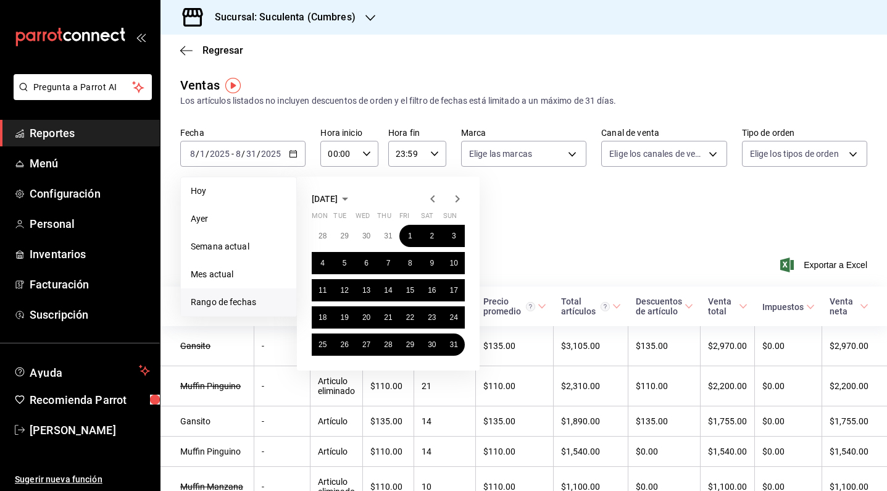
click at [459, 197] on icon "button" at bounding box center [457, 198] width 15 height 15
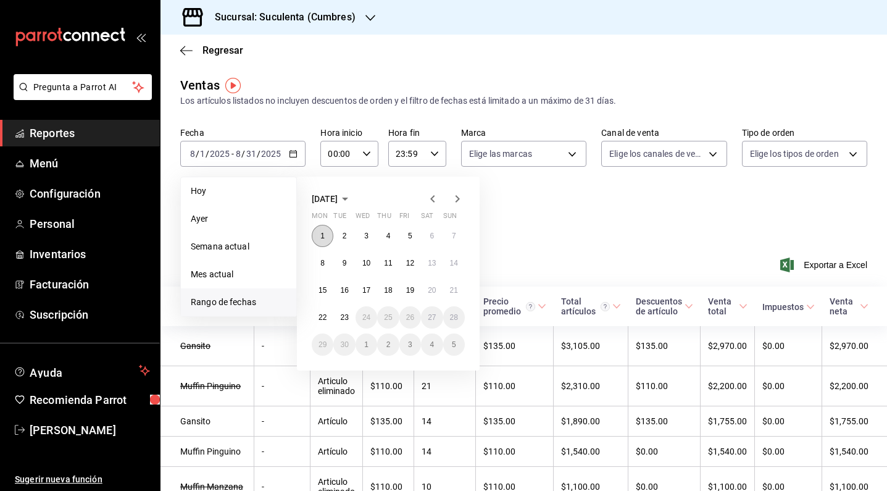
click at [326, 238] on button "1" at bounding box center [323, 236] width 22 height 22
click at [325, 319] on abbr "22" at bounding box center [323, 317] width 8 height 9
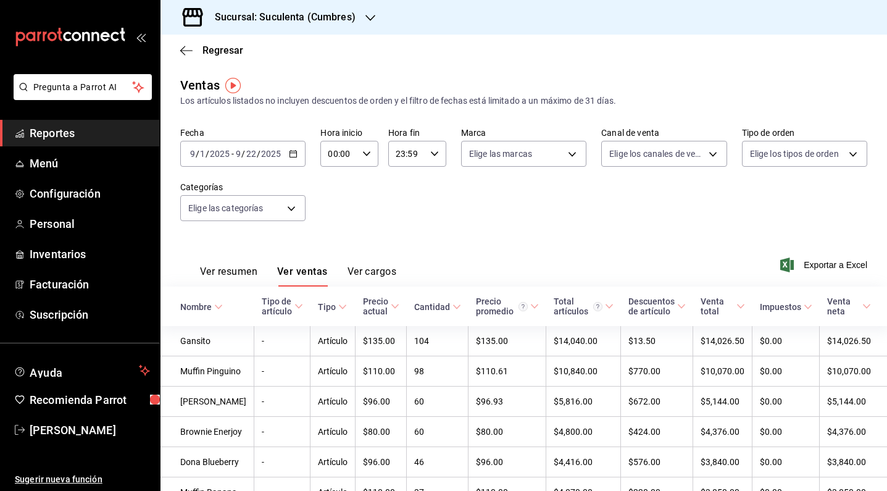
click at [236, 270] on button "Ver resumen" at bounding box center [228, 276] width 57 height 21
